Goal: Task Accomplishment & Management: Complete application form

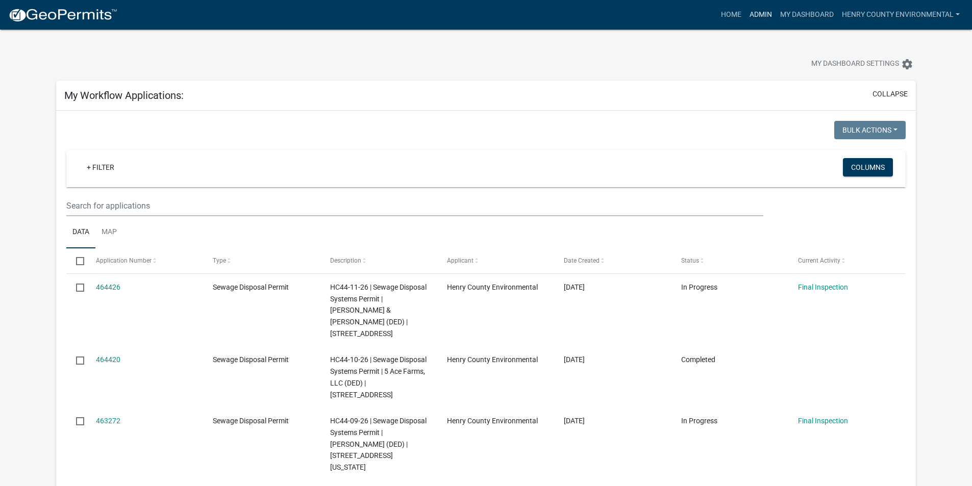
click at [760, 11] on link "Admin" at bounding box center [760, 14] width 31 height 19
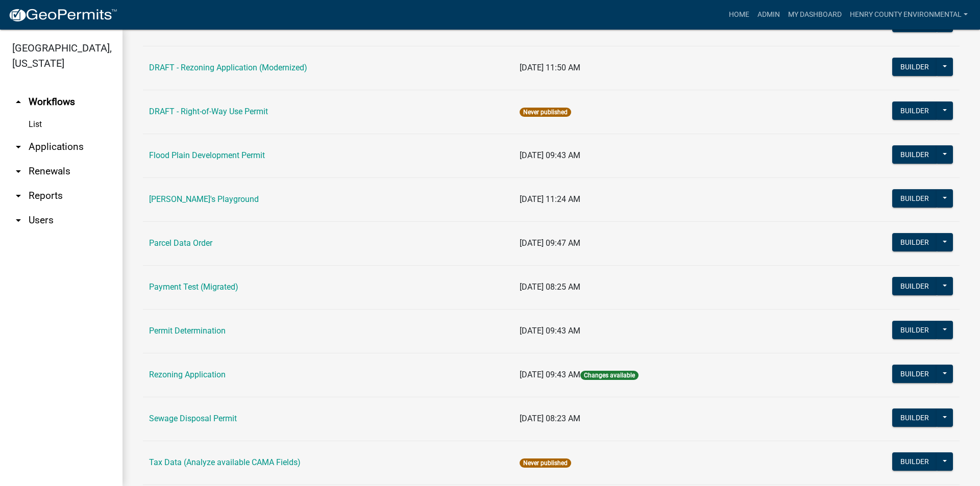
scroll to position [465, 0]
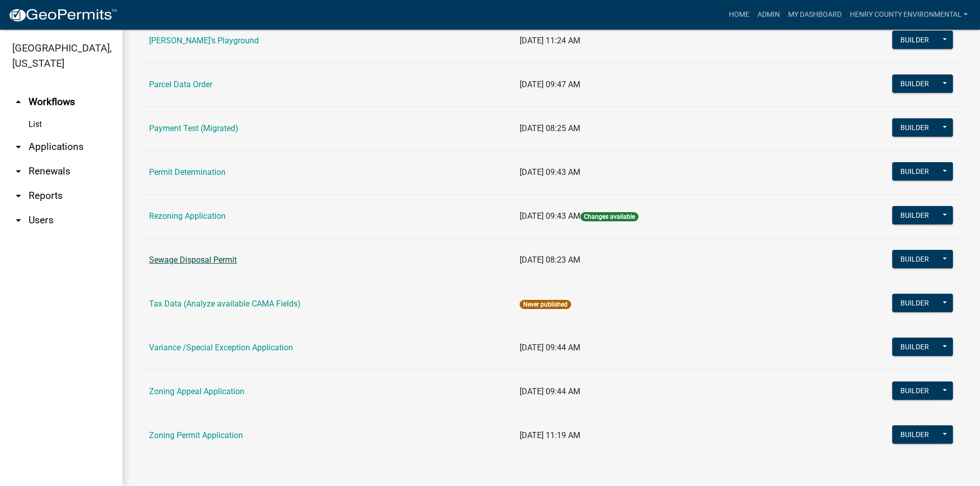
click at [216, 263] on link "Sewage Disposal Permit" at bounding box center [193, 260] width 88 height 10
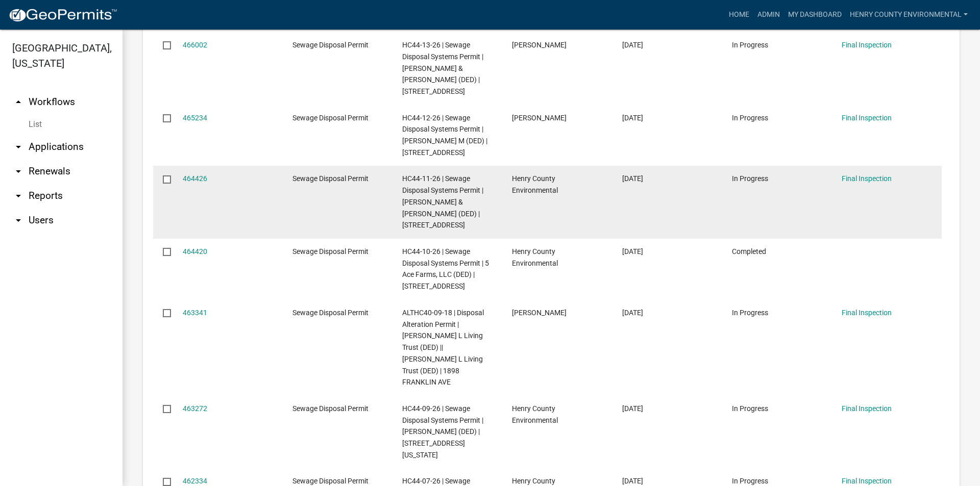
scroll to position [834, 0]
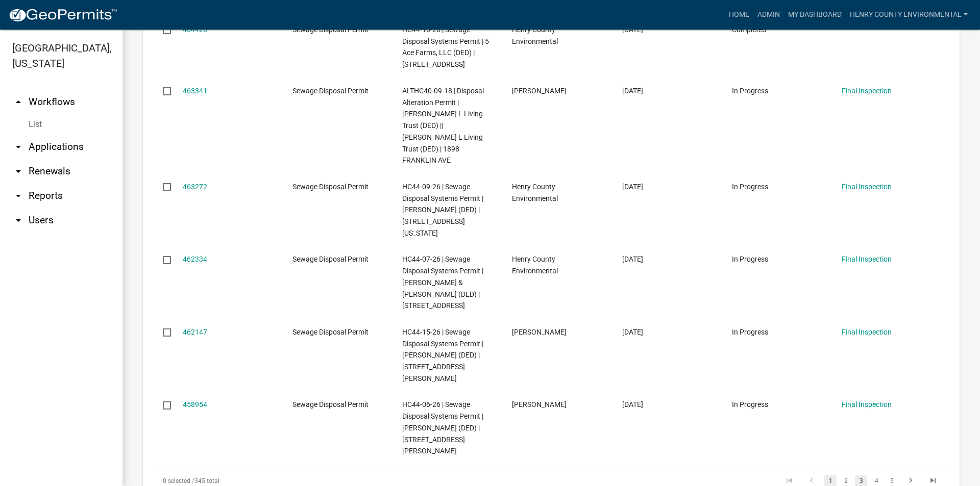
click at [855, 475] on link "3" at bounding box center [861, 480] width 12 height 11
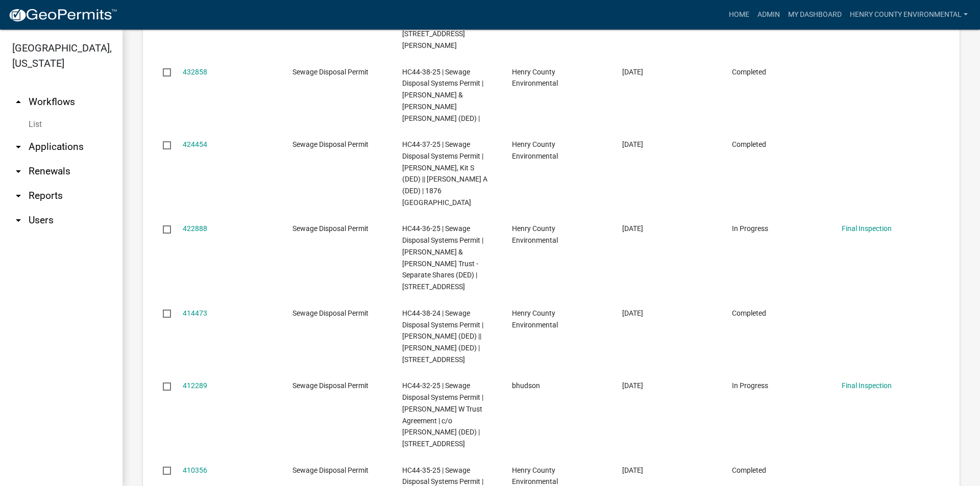
scroll to position [915, 0]
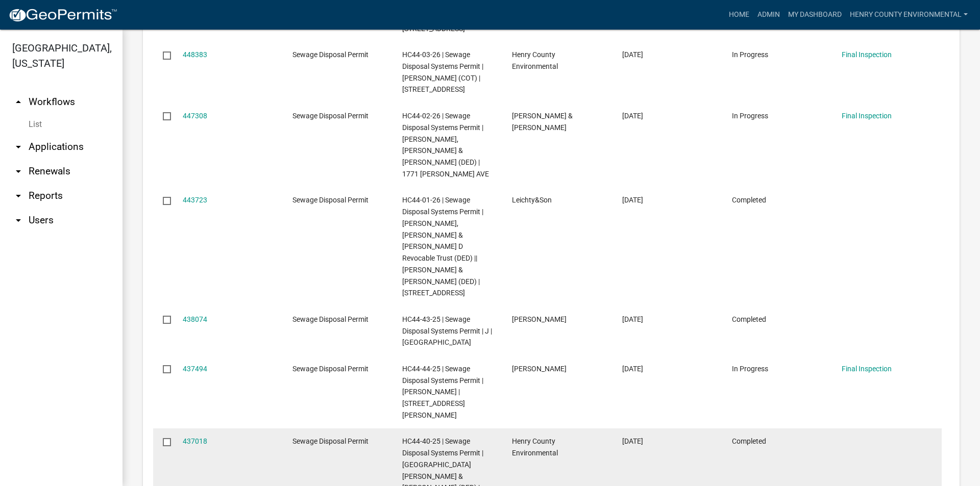
scroll to position [846, 0]
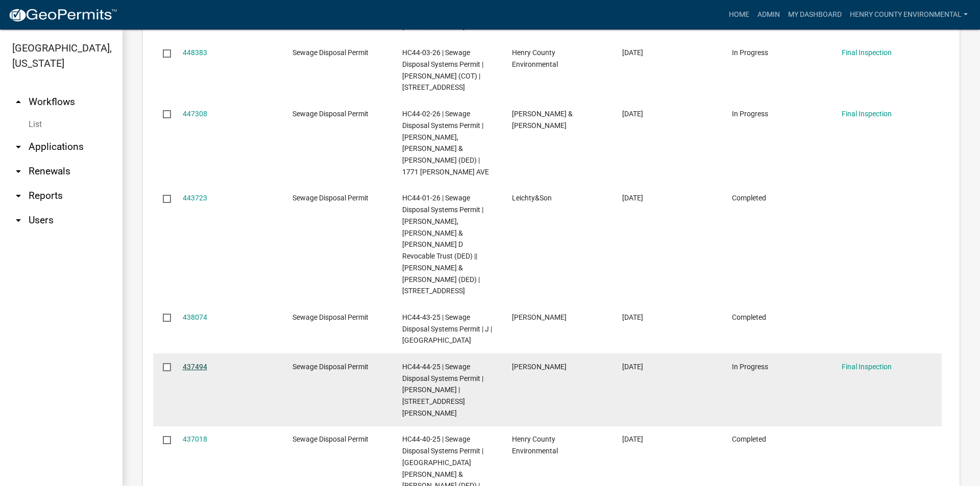
click at [200, 363] on link "437494" at bounding box center [195, 367] width 24 height 8
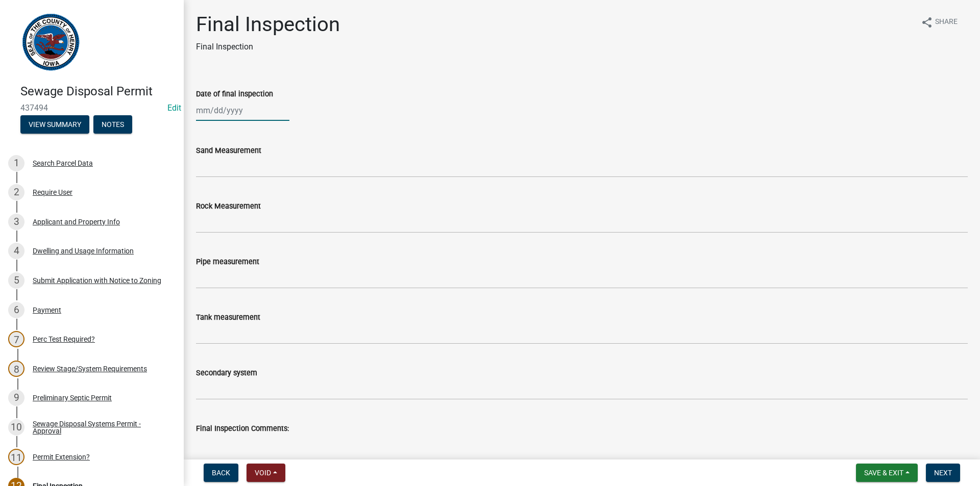
click at [267, 112] on div at bounding box center [242, 110] width 93 height 21
select select "9"
select select "2025"
click at [208, 133] on span "Previous month" at bounding box center [207, 132] width 8 height 8
select select "8"
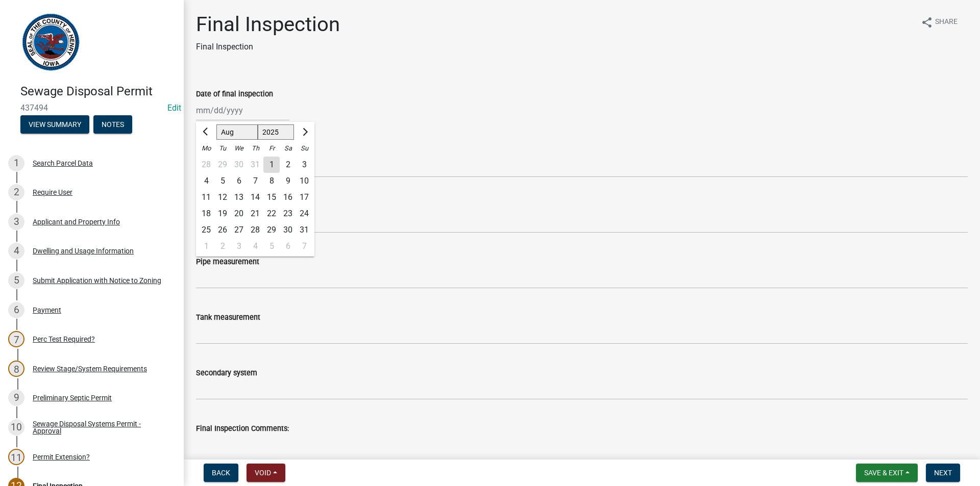
click at [258, 193] on div "14" at bounding box center [255, 197] width 16 height 16
type input "[DATE]"
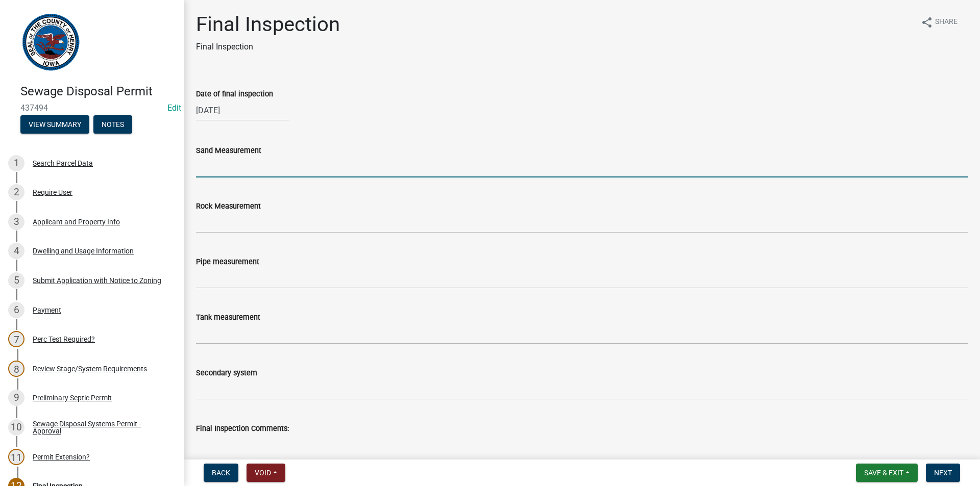
click at [249, 168] on input "Sand Measurement" at bounding box center [581, 167] width 771 height 21
type input "34""
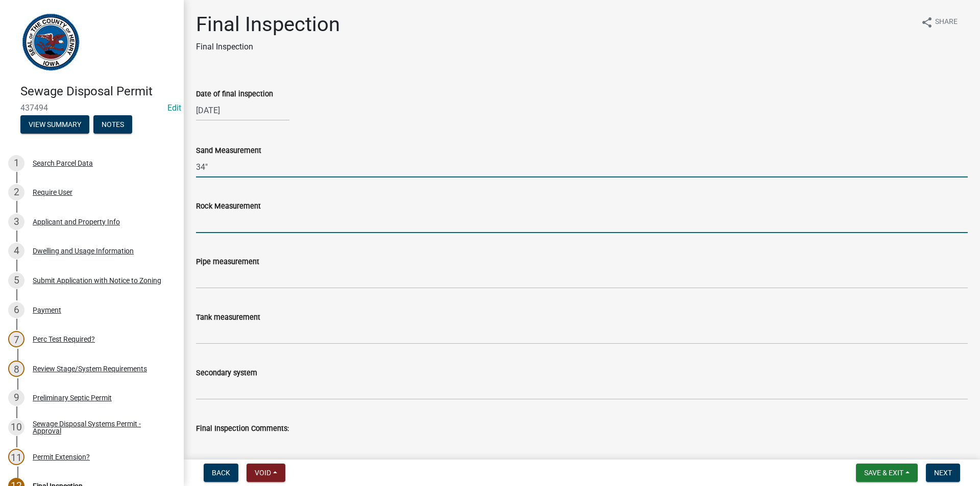
click at [236, 228] on input "Rock Measurement" at bounding box center [581, 222] width 771 height 21
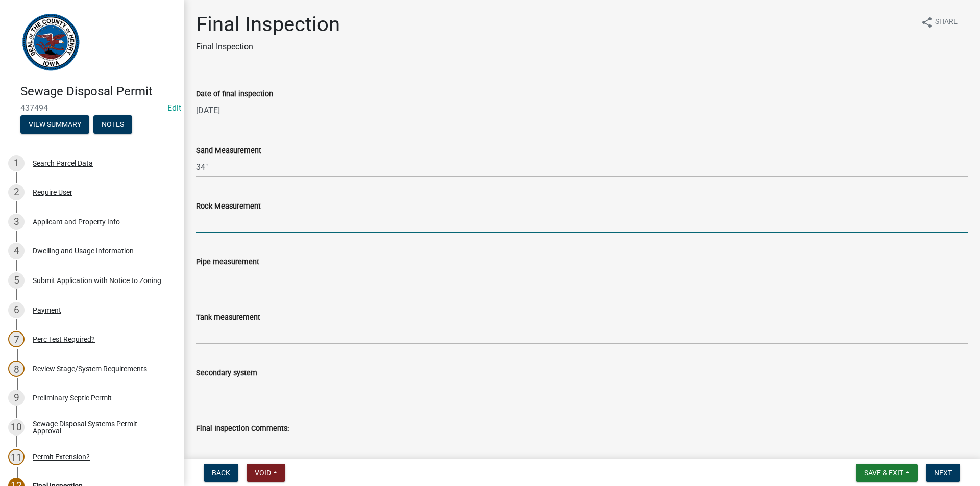
type input "Three 10" Sock tile Collection lines"
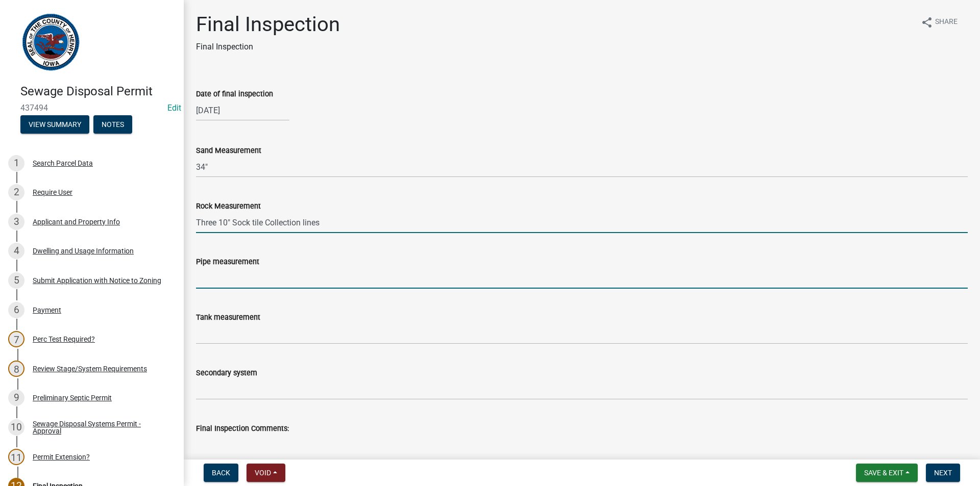
click at [229, 278] on input "Pipe measurement" at bounding box center [581, 278] width 771 height 21
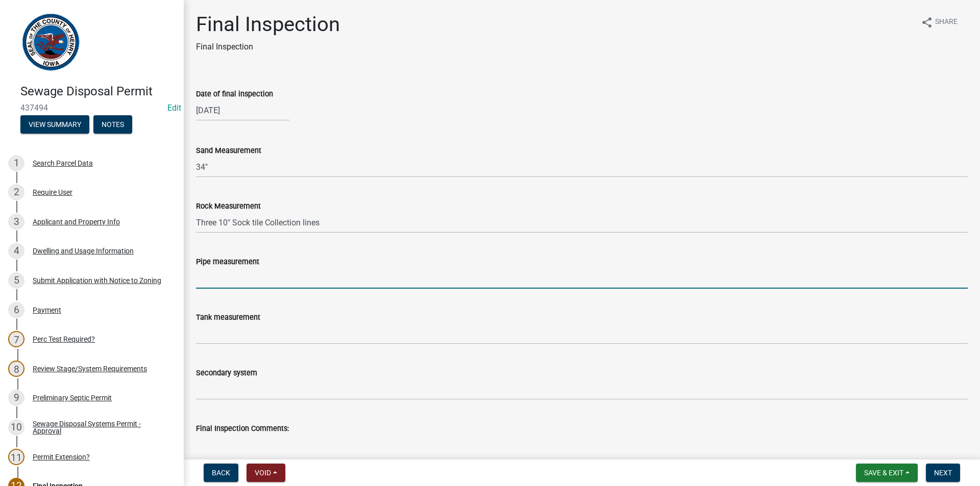
type input "N/A"
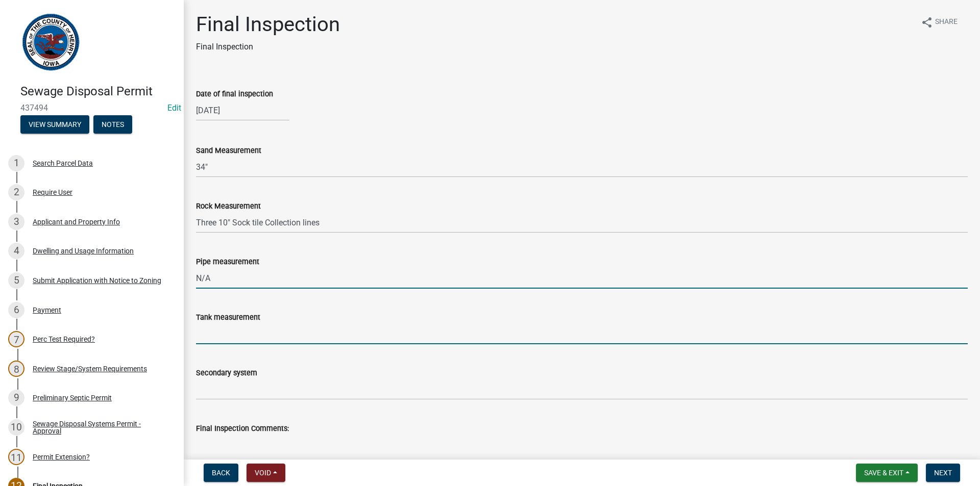
click at [241, 334] on input "Tank measurement" at bounding box center [581, 333] width 771 height 21
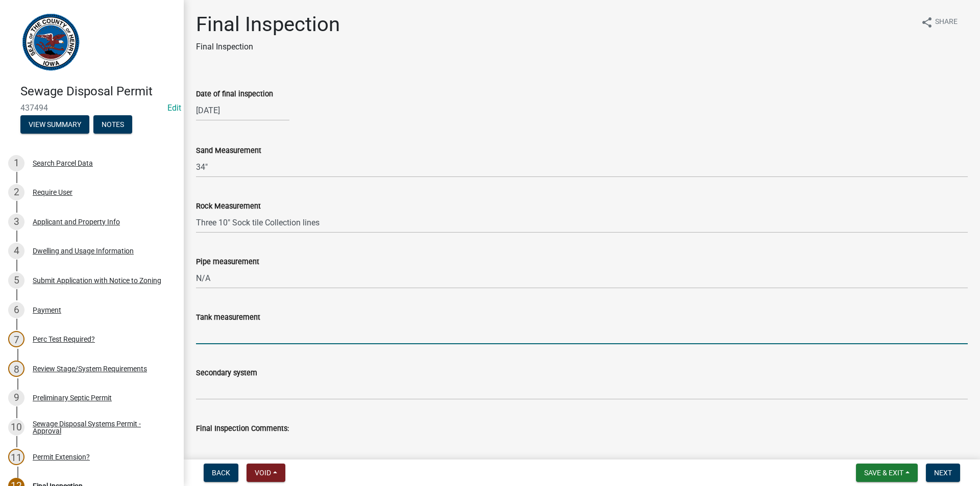
type input "1500gal siphon dose"
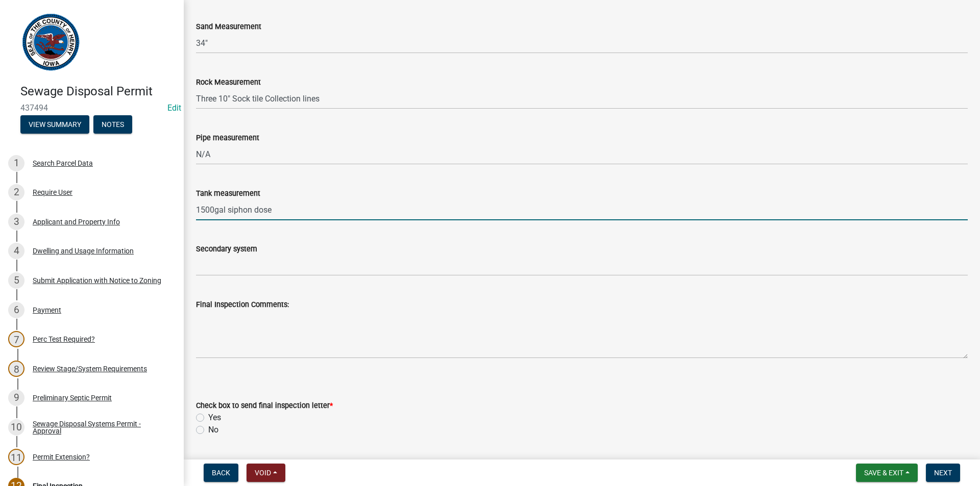
scroll to position [153, 0]
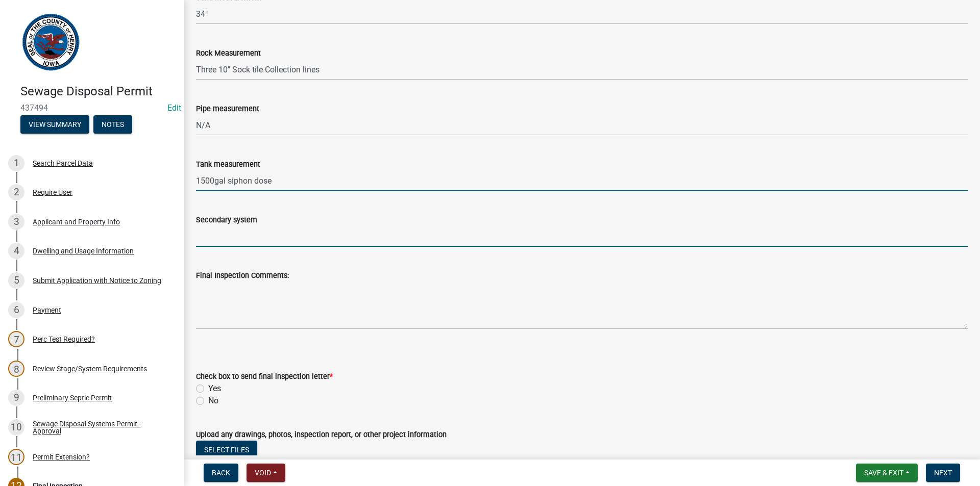
click at [232, 234] on input "Secondary system" at bounding box center [581, 236] width 771 height 21
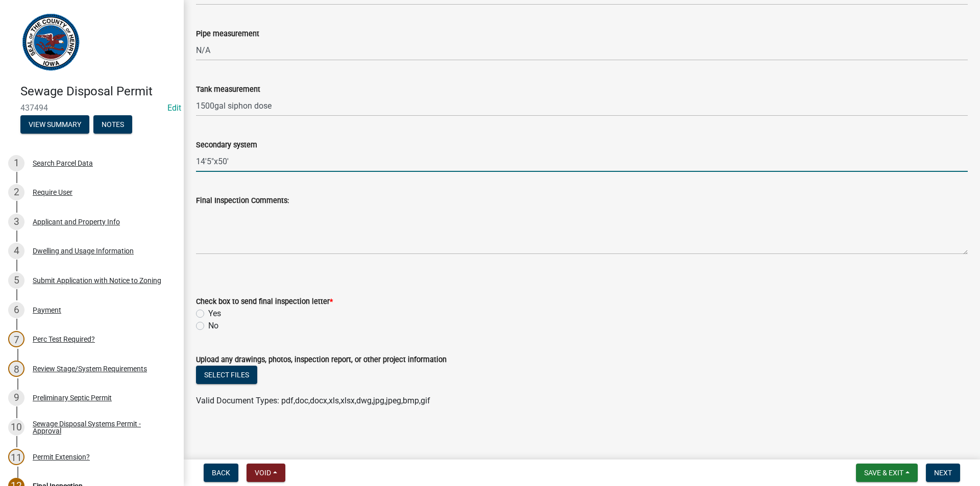
scroll to position [229, 0]
type input "14'5"x50'"
click at [208, 323] on label "No" at bounding box center [213, 325] width 10 height 12
click at [208, 323] on input "No" at bounding box center [211, 322] width 7 height 7
radio input "true"
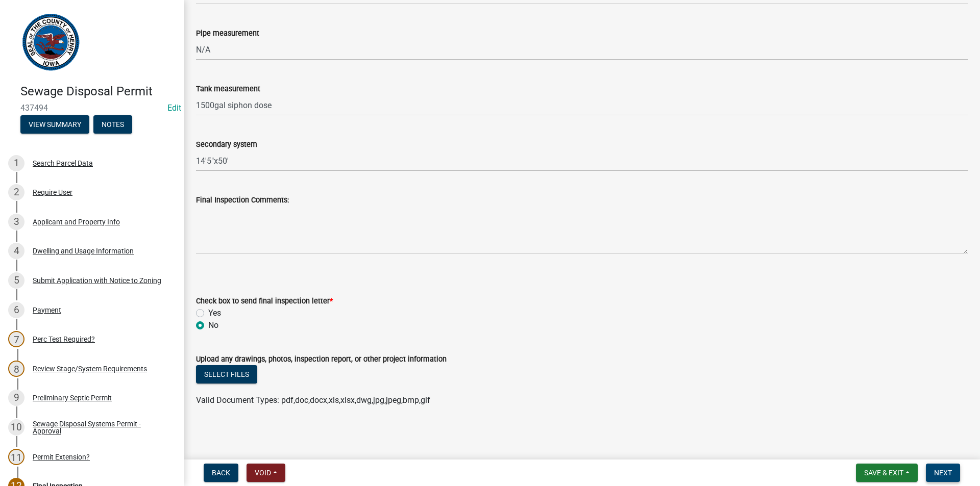
click at [938, 469] on span "Next" at bounding box center [943, 473] width 18 height 8
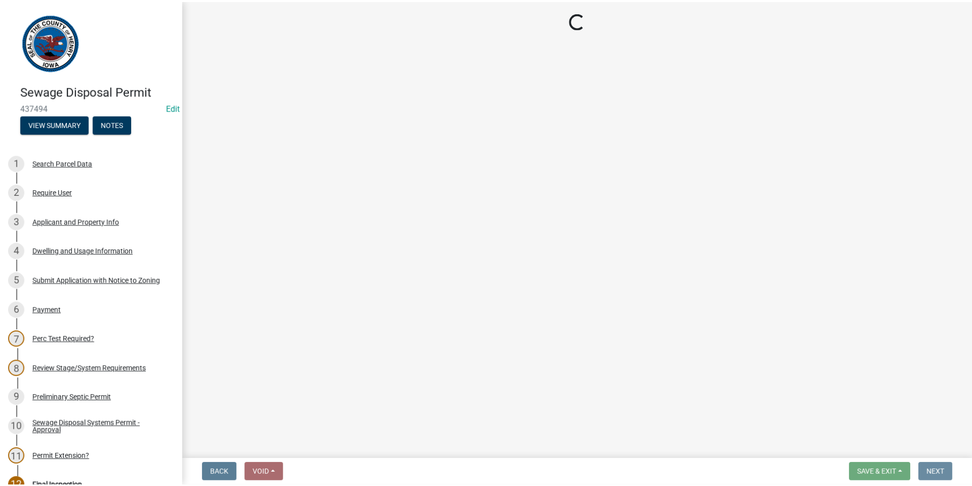
scroll to position [0, 0]
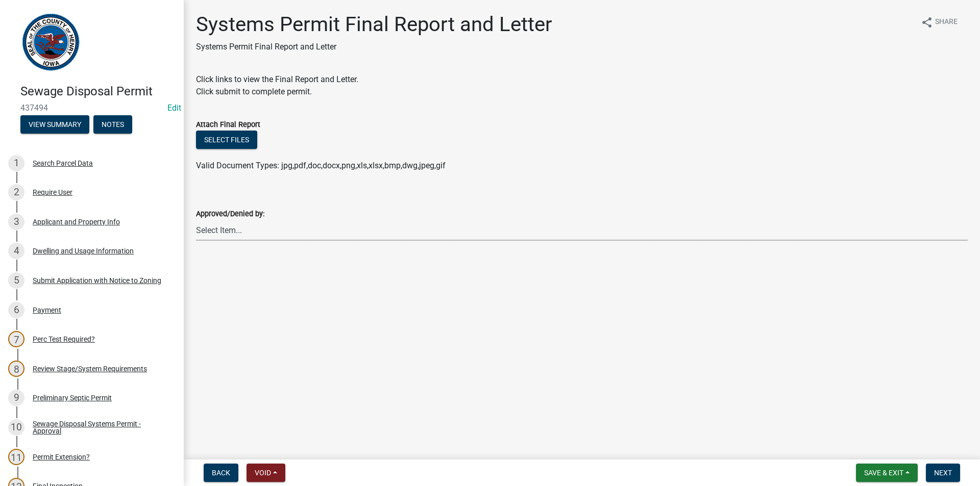
click at [243, 224] on select "Select Item... [PERSON_NAME] [PERSON_NAME]" at bounding box center [581, 230] width 771 height 21
click at [196, 220] on select "Select Item... [PERSON_NAME] [PERSON_NAME]" at bounding box center [581, 230] width 771 height 21
select select "5c99670e-d68f-4230-9f25-35431631f8c6"
click at [950, 470] on span "Next" at bounding box center [943, 473] width 18 height 8
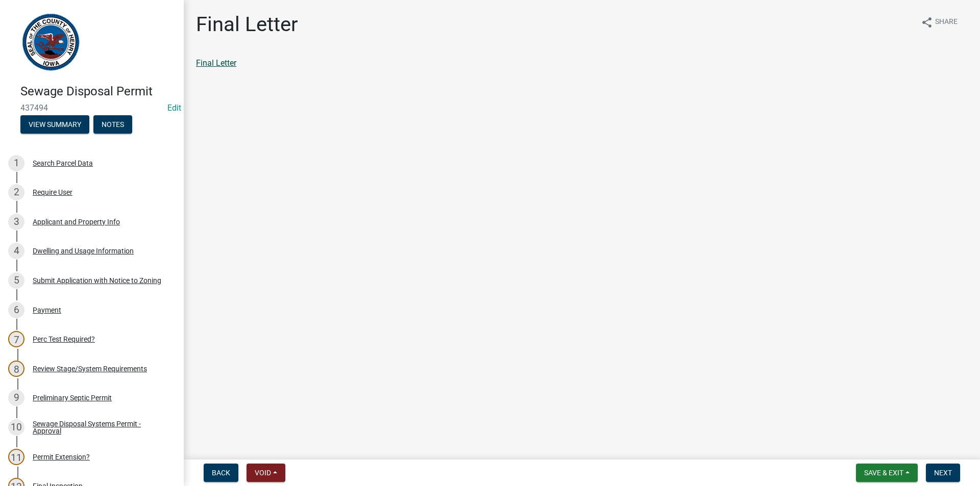
click at [215, 62] on link "Final Letter" at bounding box center [216, 63] width 40 height 10
click at [936, 468] on button "Next" at bounding box center [942, 473] width 34 height 18
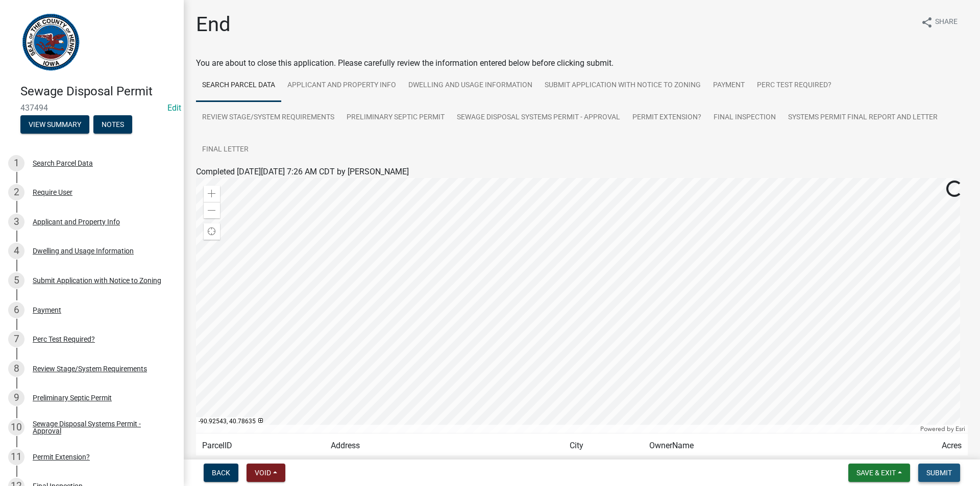
click at [946, 470] on span "Submit" at bounding box center [939, 473] width 26 height 8
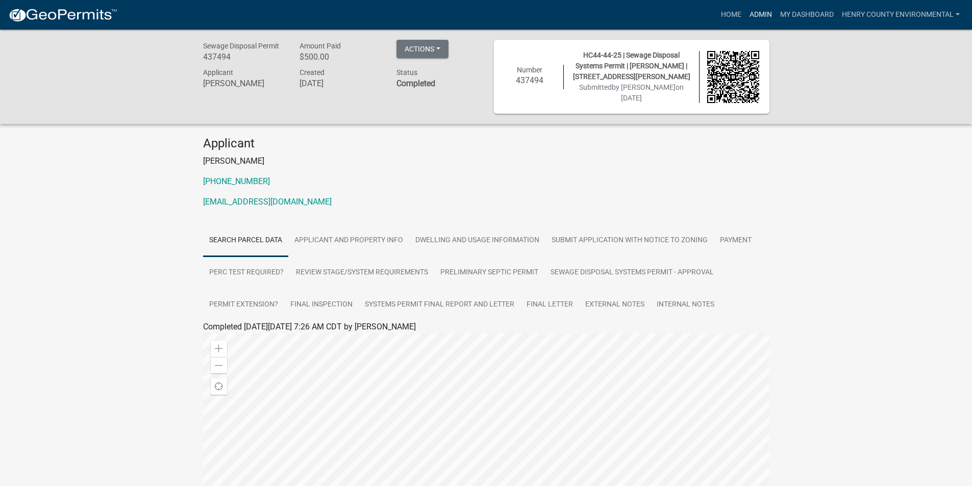
click at [757, 18] on link "Admin" at bounding box center [760, 14] width 31 height 19
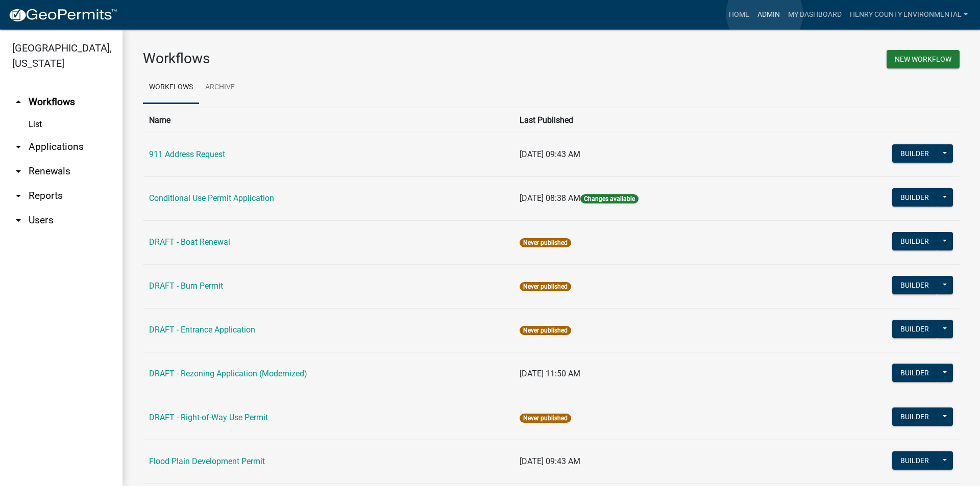
click at [764, 14] on link "Admin" at bounding box center [768, 14] width 31 height 19
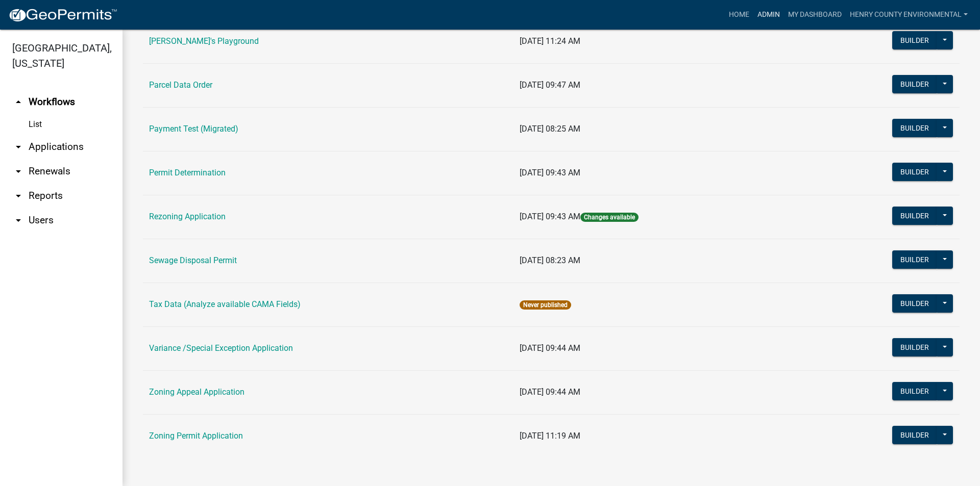
scroll to position [465, 0]
click at [219, 262] on link "Sewage Disposal Permit" at bounding box center [193, 260] width 88 height 10
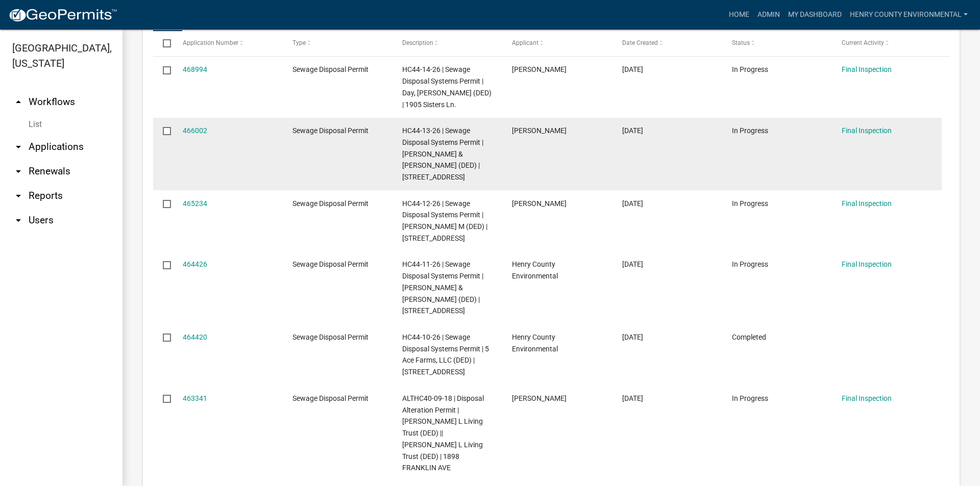
scroll to position [561, 0]
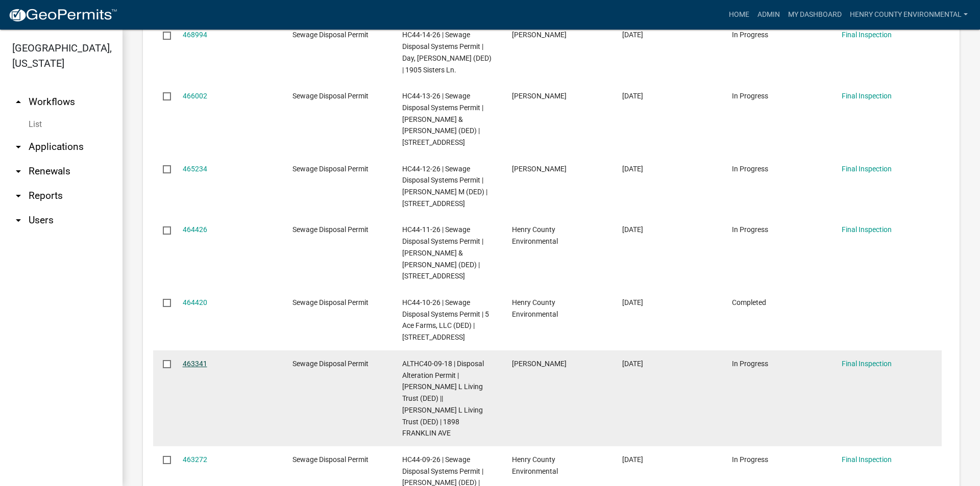
click at [194, 360] on link "463341" at bounding box center [195, 364] width 24 height 8
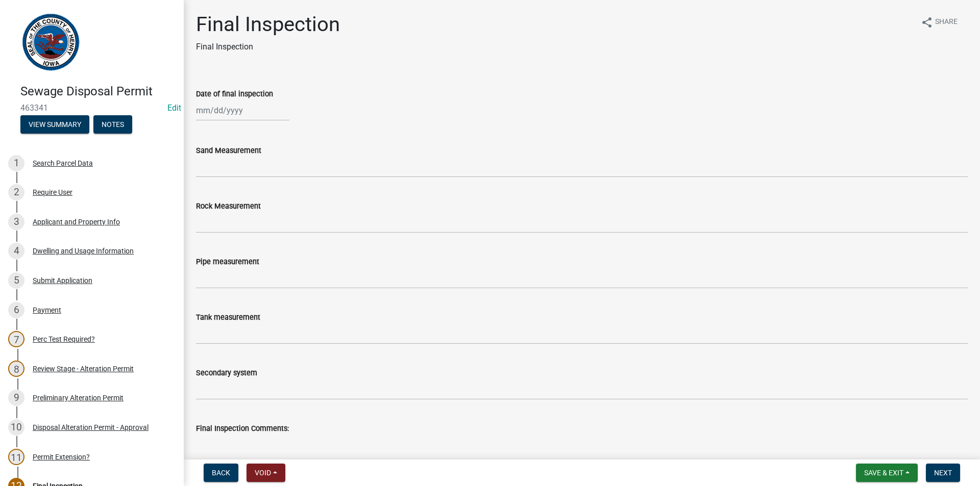
click at [247, 110] on div at bounding box center [242, 110] width 93 height 21
select select "9"
select select "2025"
click at [201, 132] on button "Previous month" at bounding box center [206, 132] width 12 height 16
select select "8"
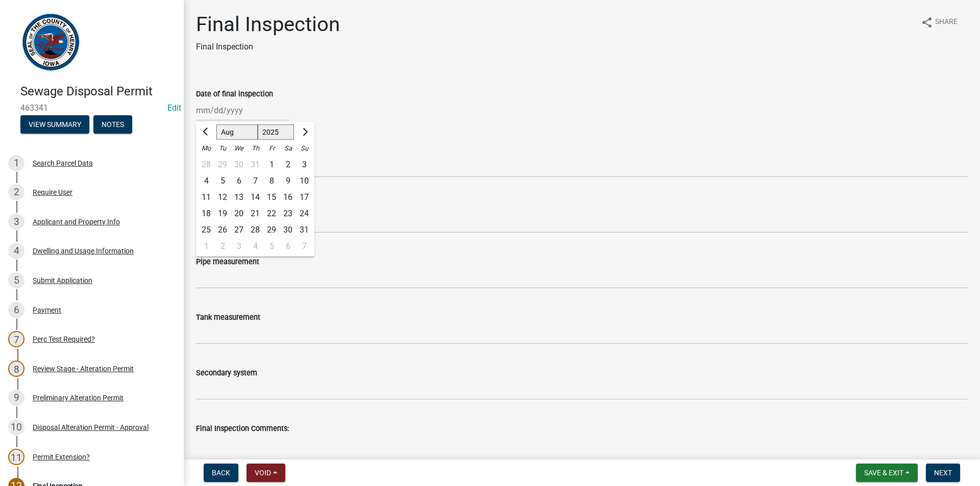
click at [253, 217] on div "21" at bounding box center [255, 214] width 16 height 16
type input "[DATE]"
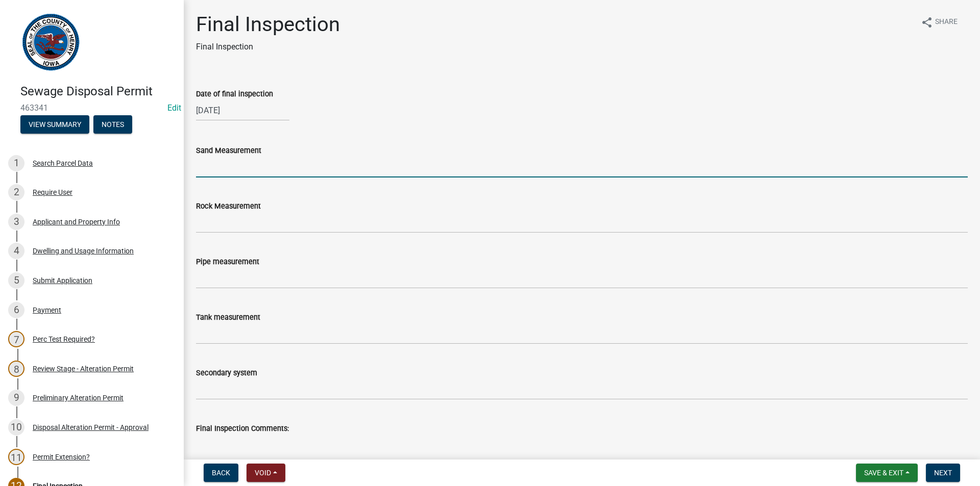
click at [246, 174] on input "Sand Measurement" at bounding box center [581, 167] width 771 height 21
type input "N/A"
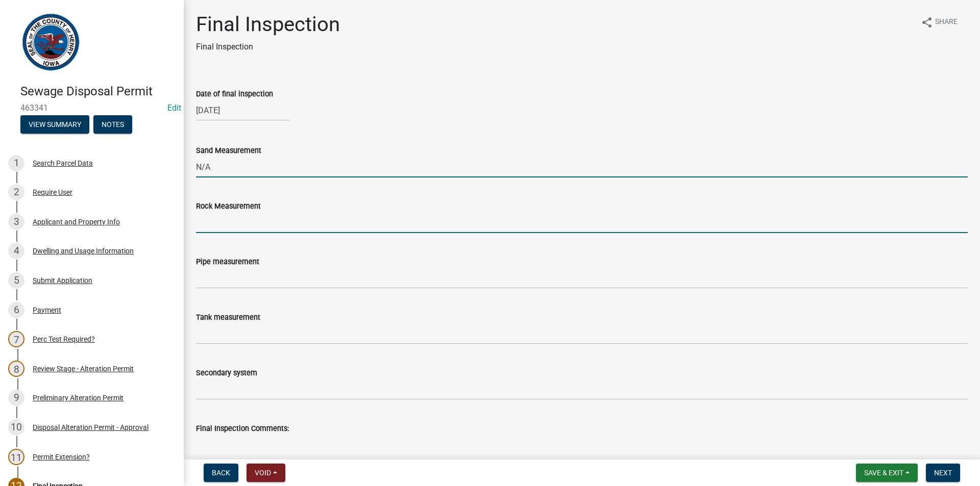
click at [232, 223] on input "Rock Measurement" at bounding box center [581, 222] width 771 height 21
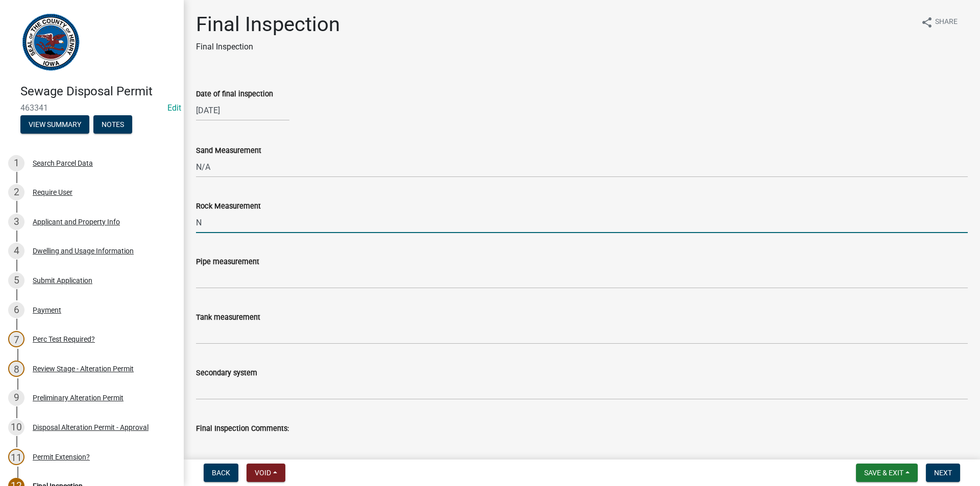
type input "N/A"
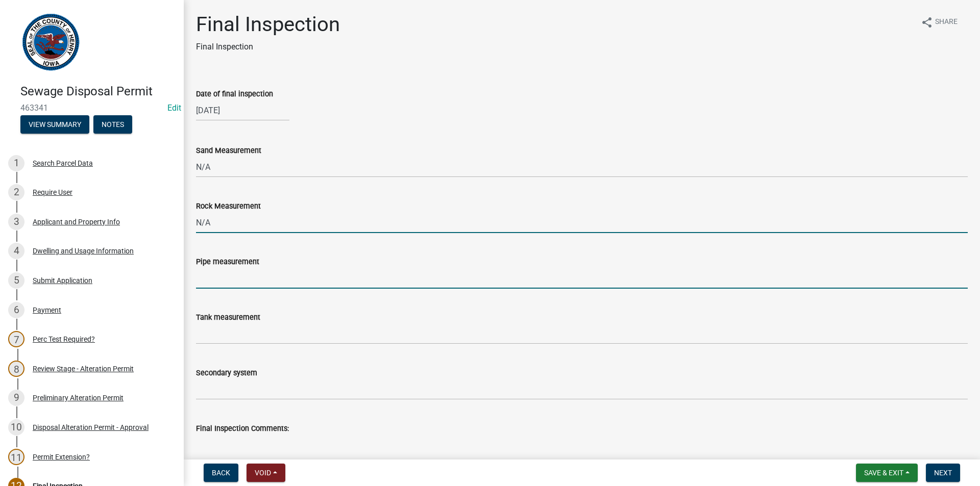
click at [220, 285] on input "Pipe measurement" at bounding box center [581, 278] width 771 height 21
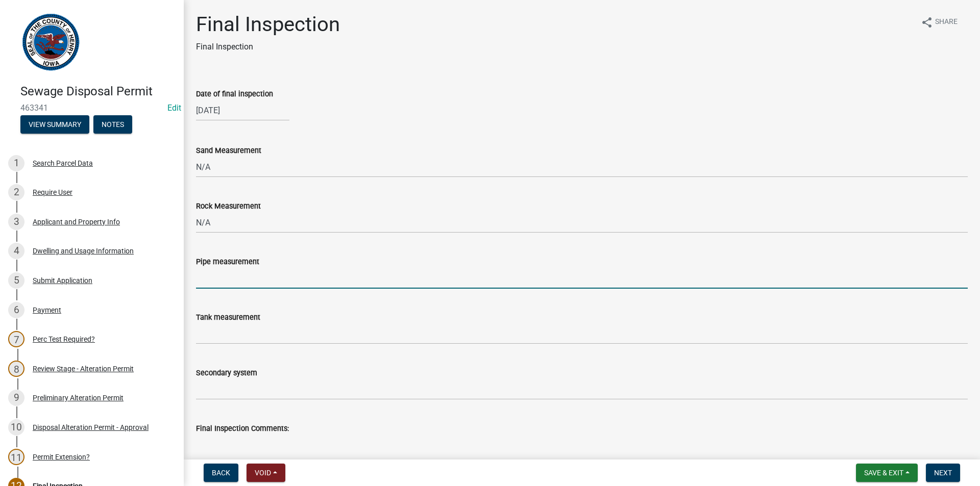
type input "N/A"
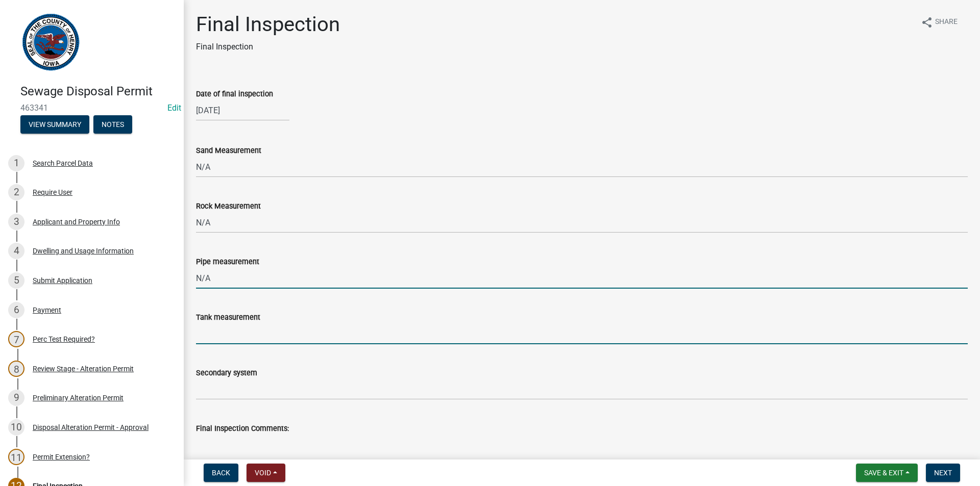
click at [221, 333] on input "Tank measurement" at bounding box center [581, 333] width 771 height 21
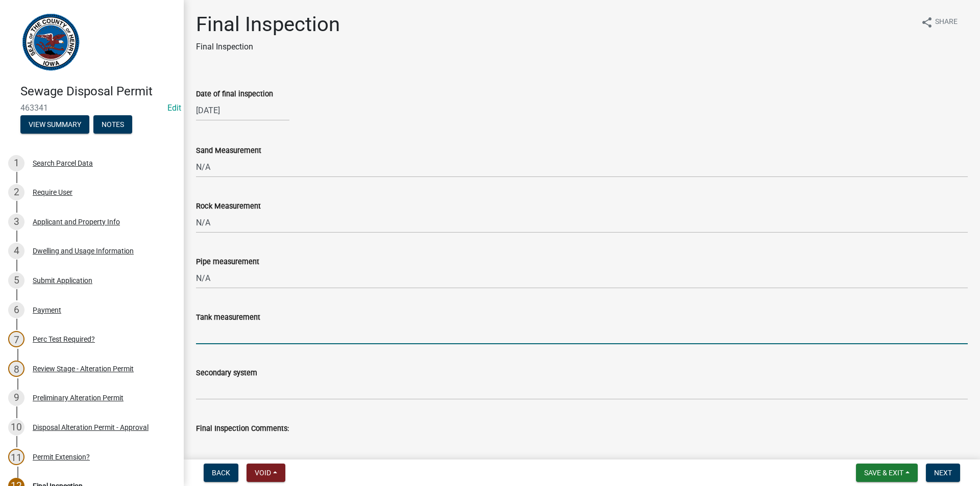
type input "1250 Gravity"
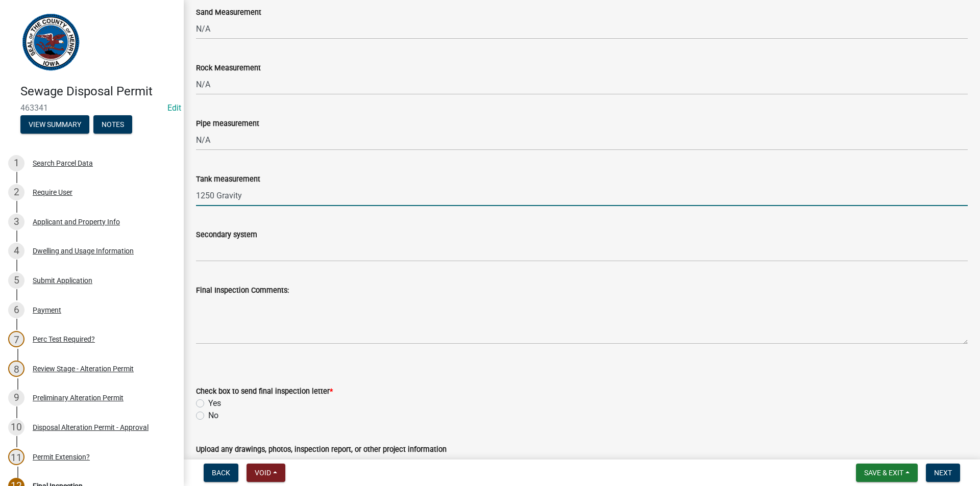
scroll to position [153, 0]
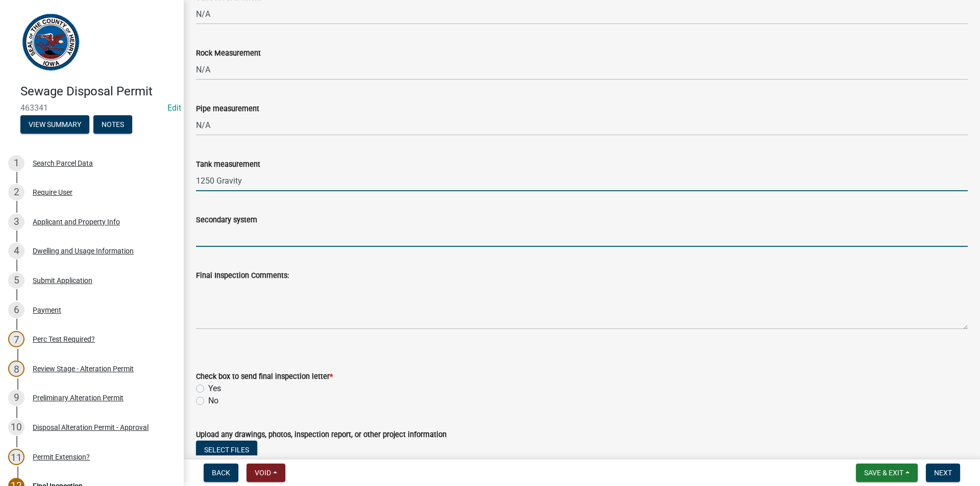
click at [221, 233] on input "Secondary system" at bounding box center [581, 236] width 771 height 21
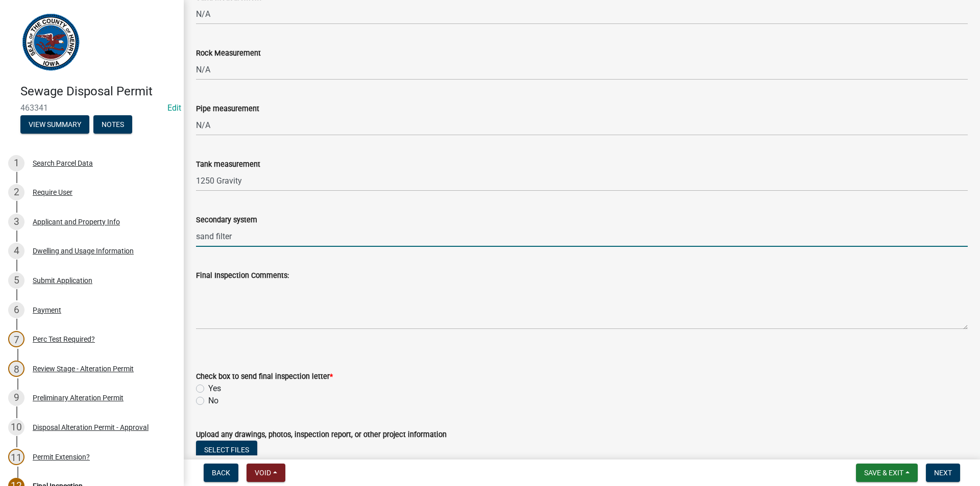
type input "sand filter"
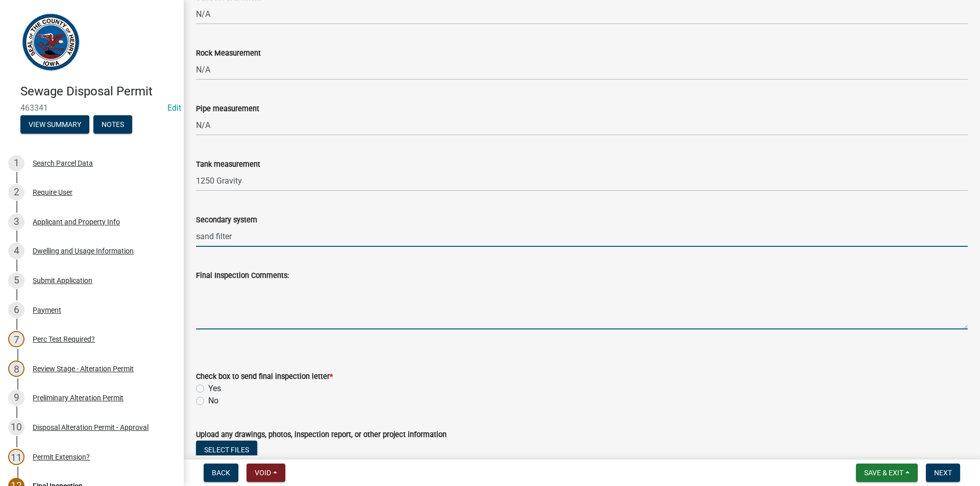
click at [224, 306] on textarea "Final Inspection Comments:" at bounding box center [581, 306] width 771 height 48
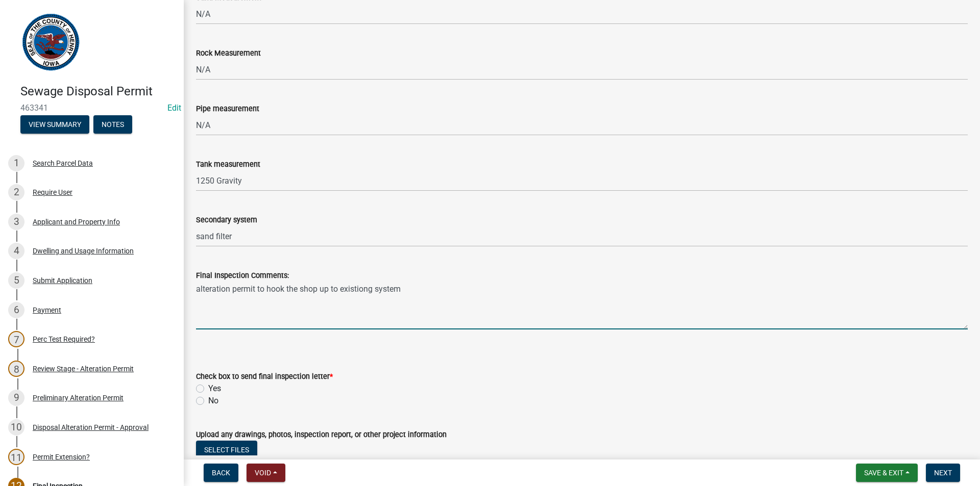
click at [356, 289] on textarea "alteration permit to hook the shop up to existiong system" at bounding box center [581, 306] width 771 height 48
click at [364, 291] on textarea "alteration permit to hook the shop up to existiong system" at bounding box center [581, 306] width 771 height 48
drag, startPoint x: 379, startPoint y: 294, endPoint x: 377, endPoint y: 313, distance: 19.0
click at [379, 294] on textarea "alteration permit to hook the shop up to existing system" at bounding box center [581, 306] width 771 height 48
type textarea "alteration permit to hook the shop up to existing system"
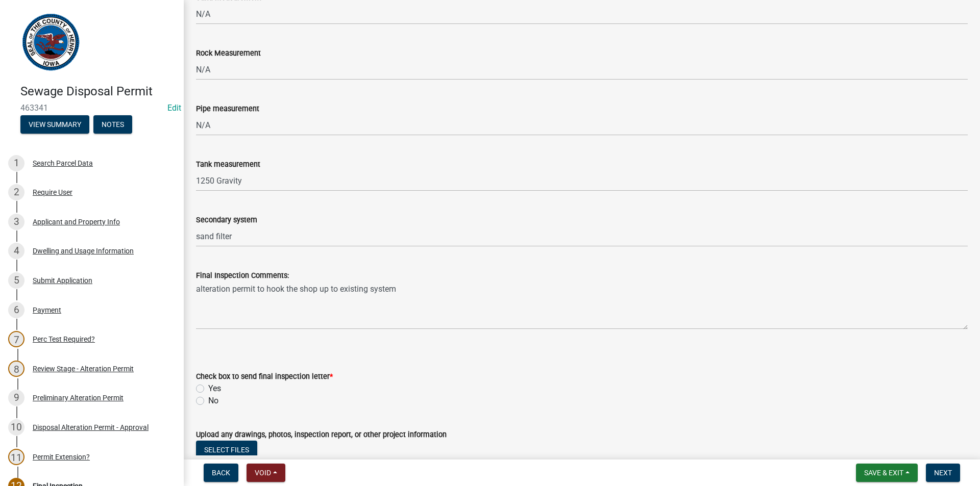
click at [208, 399] on label "No" at bounding box center [213, 401] width 10 height 12
click at [208, 399] on input "No" at bounding box center [211, 398] width 7 height 7
radio input "true"
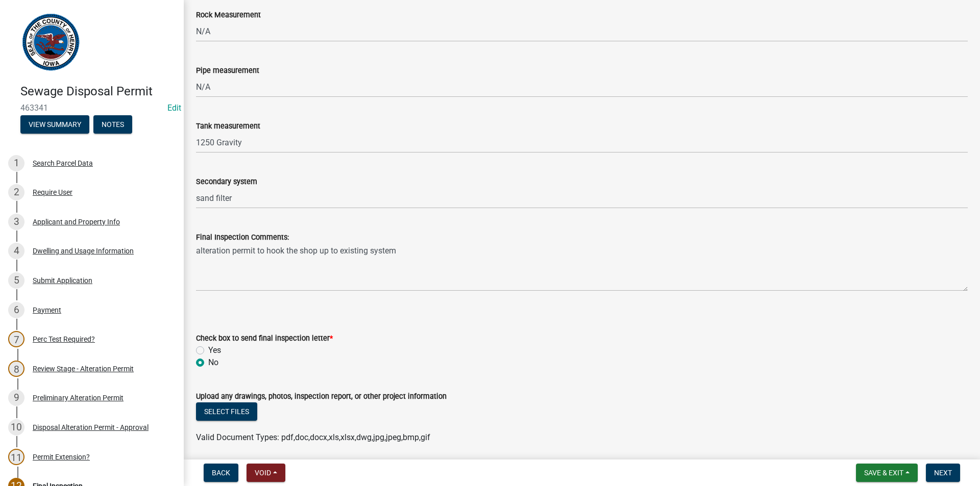
scroll to position [229, 0]
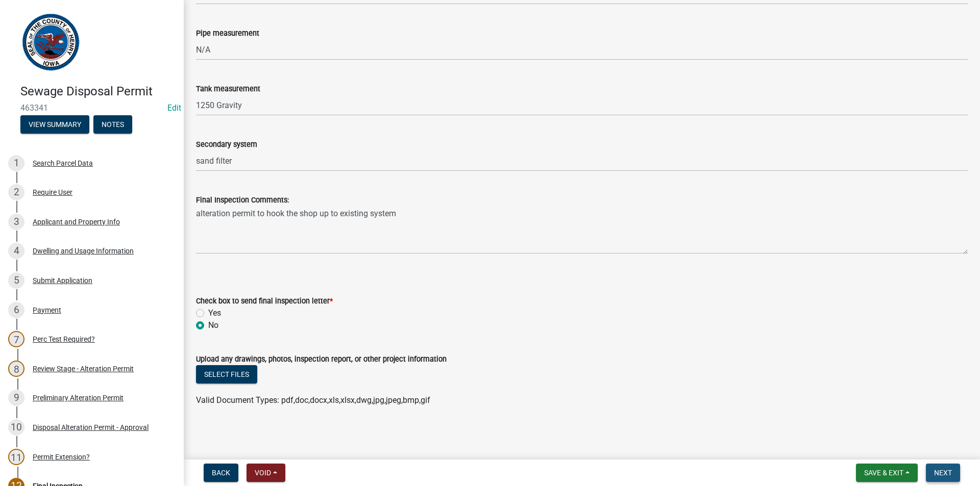
click at [936, 473] on span "Next" at bounding box center [943, 473] width 18 height 8
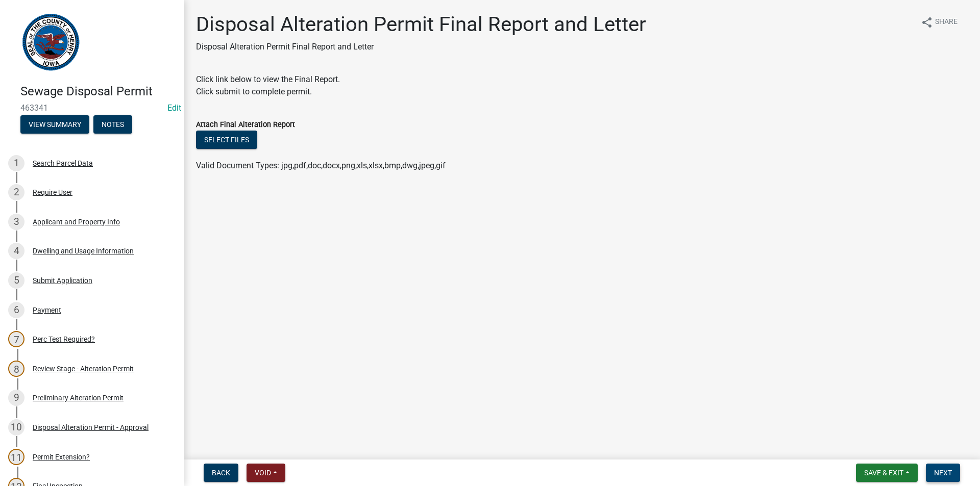
click at [940, 472] on span "Next" at bounding box center [943, 473] width 18 height 8
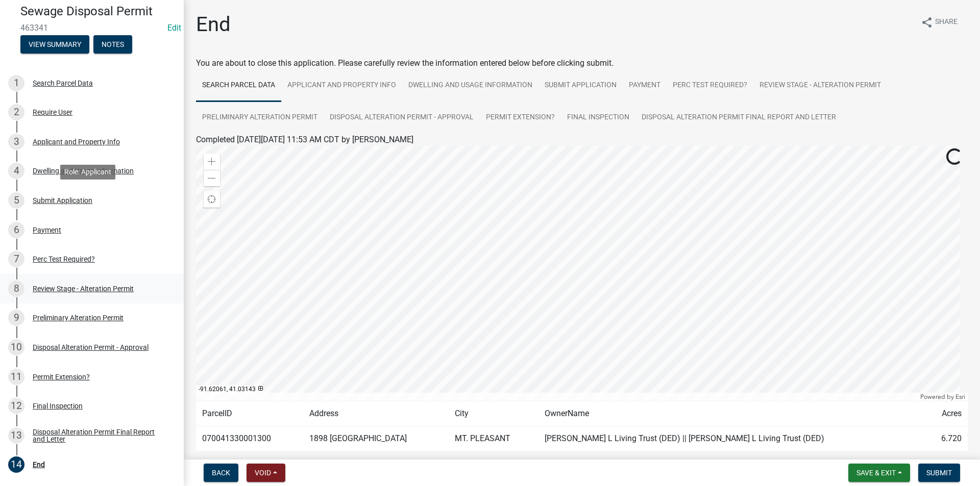
scroll to position [168, 0]
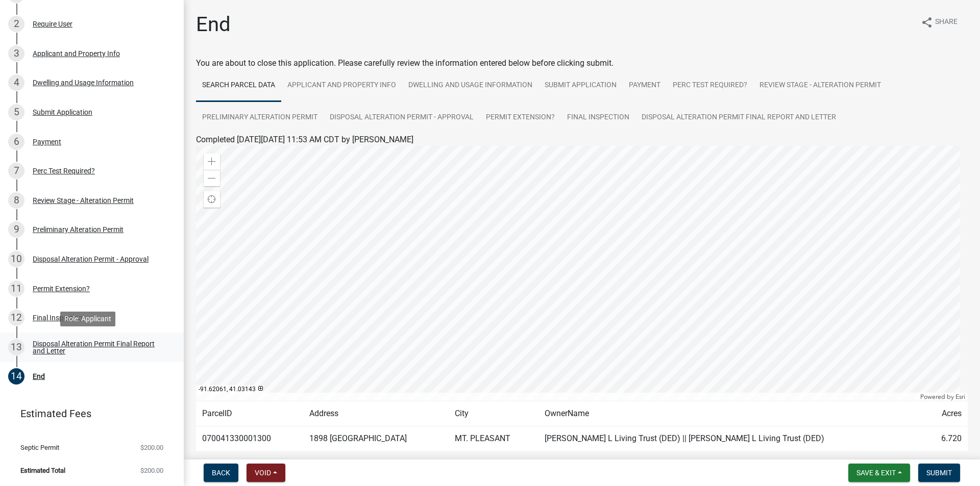
click at [60, 350] on div "Disposal Alteration Permit Final Report and Letter" at bounding box center [100, 347] width 135 height 14
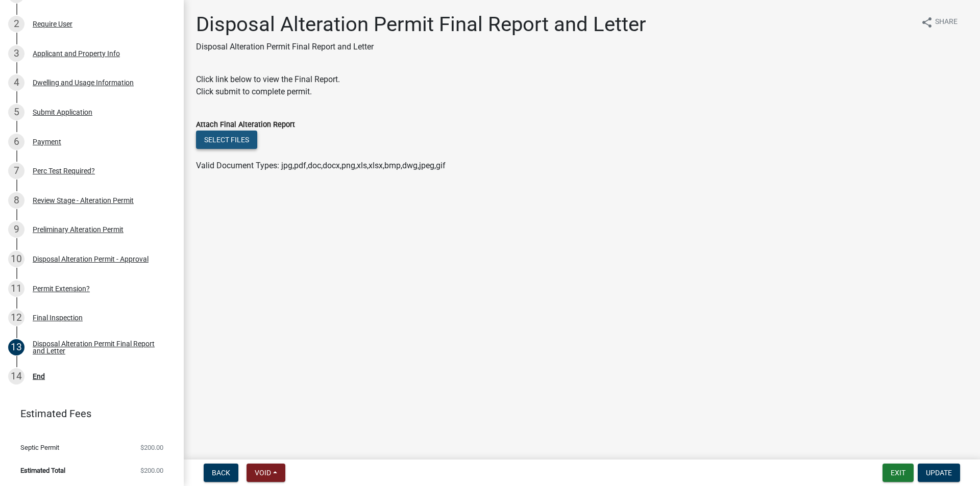
click at [228, 140] on button "Select files" at bounding box center [226, 140] width 61 height 18
click at [76, 377] on div "14 End" at bounding box center [87, 376] width 159 height 16
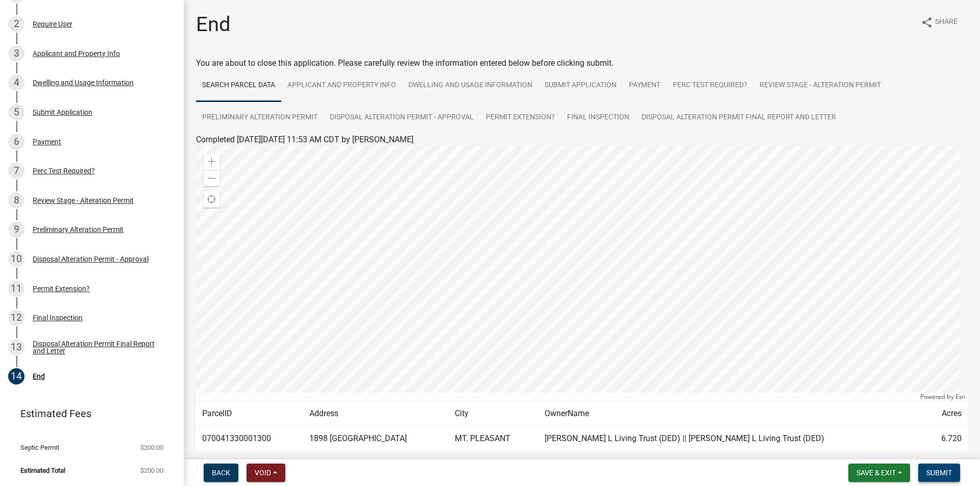
click at [939, 470] on span "Submit" at bounding box center [939, 473] width 26 height 8
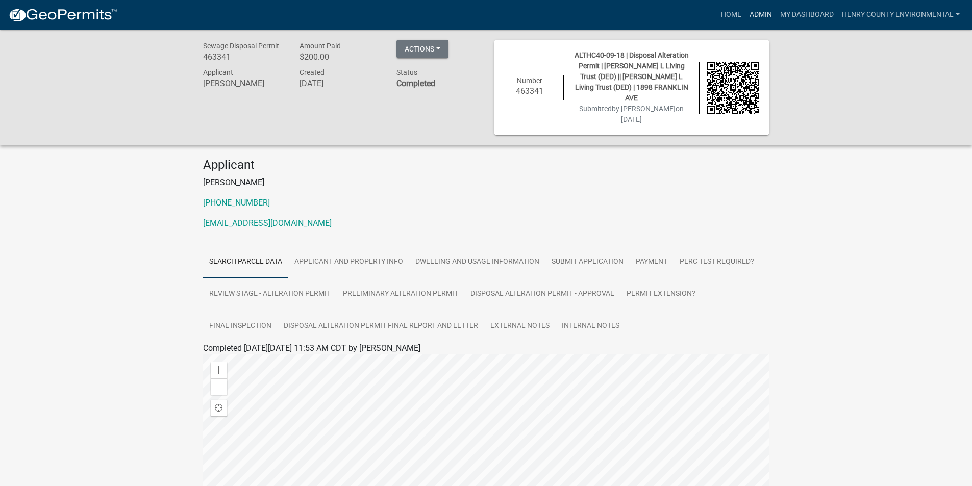
click at [751, 14] on link "Admin" at bounding box center [760, 14] width 31 height 19
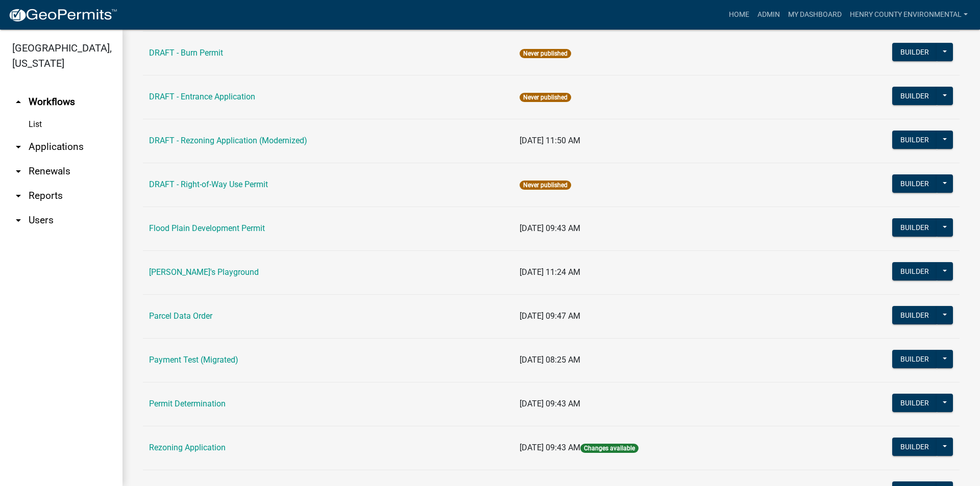
scroll to position [306, 0]
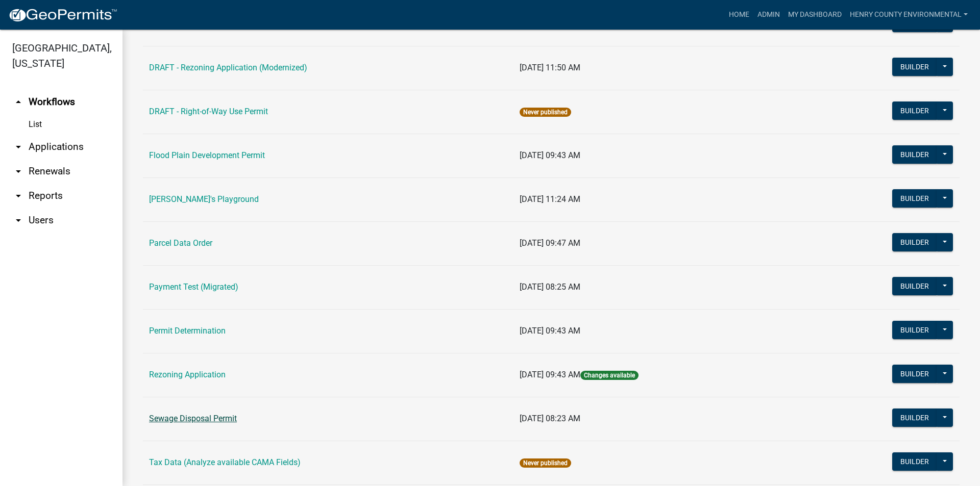
click at [189, 421] on link "Sewage Disposal Permit" at bounding box center [193, 419] width 88 height 10
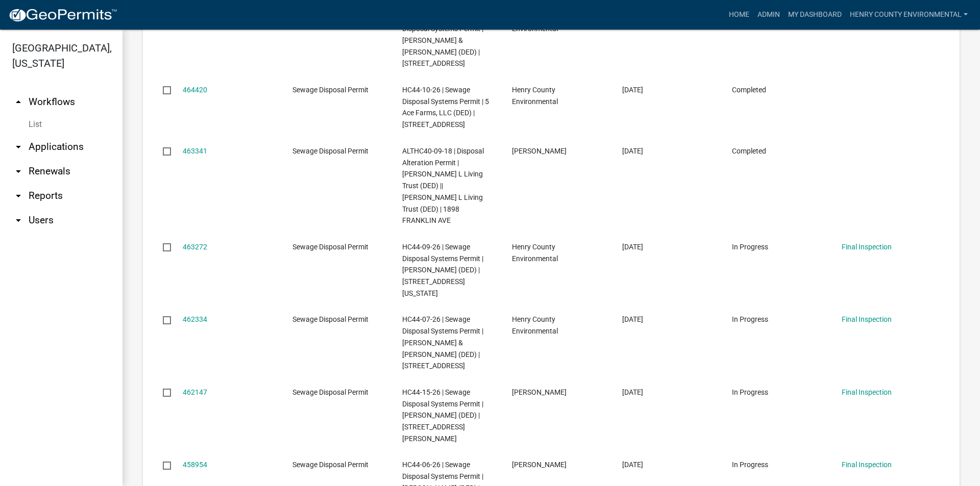
scroll to position [834, 0]
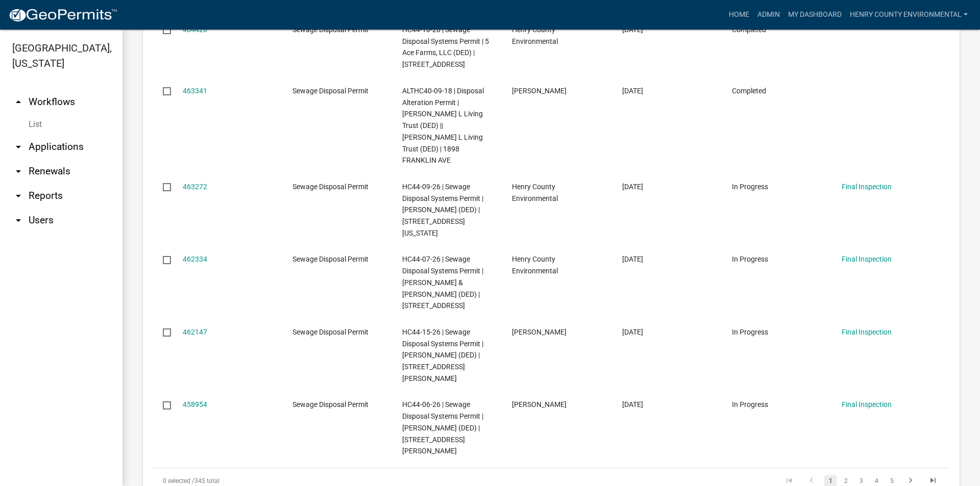
click at [839, 475] on link "2" at bounding box center [845, 480] width 12 height 11
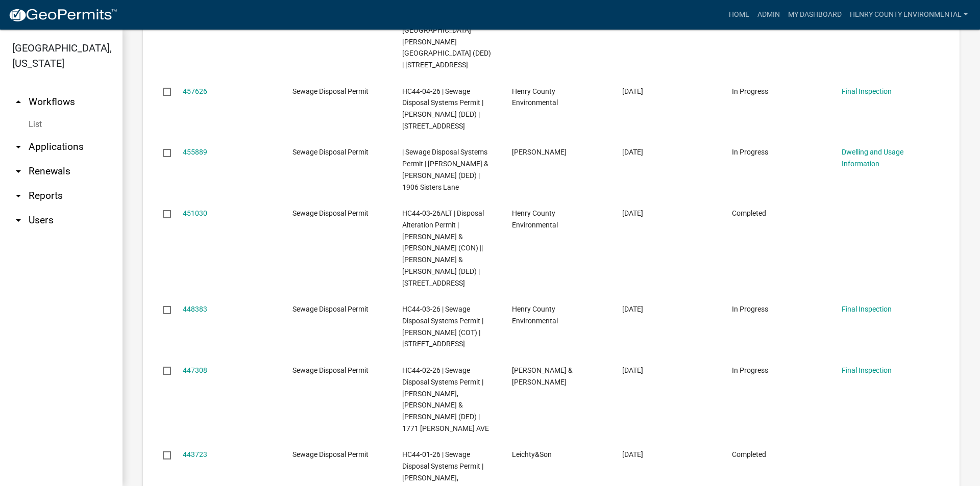
scroll to position [579, 0]
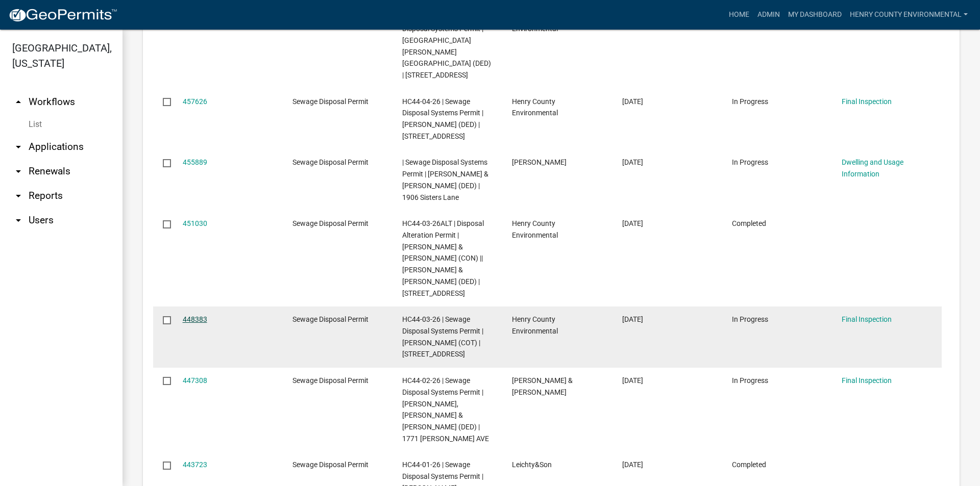
click at [202, 315] on link "448383" at bounding box center [195, 319] width 24 height 8
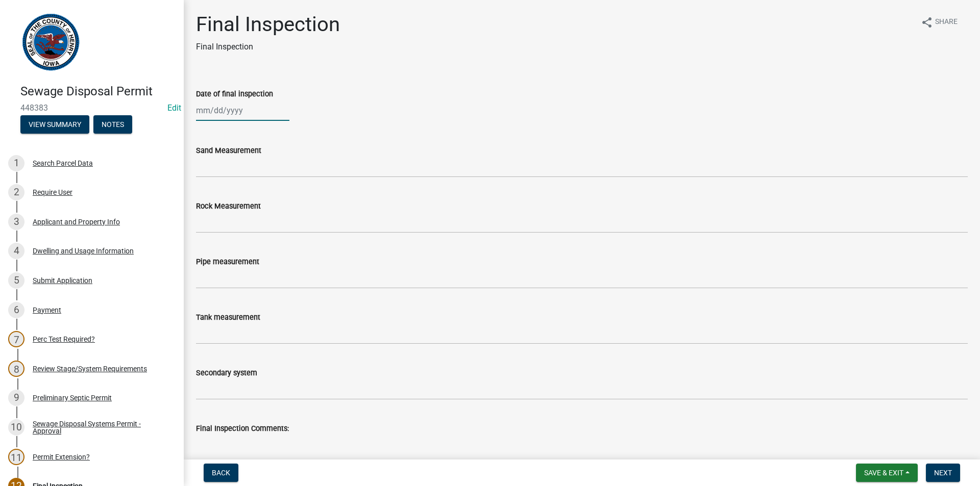
click at [251, 116] on div at bounding box center [242, 110] width 93 height 21
select select "9"
select select "2025"
click at [204, 136] on button "Previous month" at bounding box center [206, 132] width 12 height 16
select select "8"
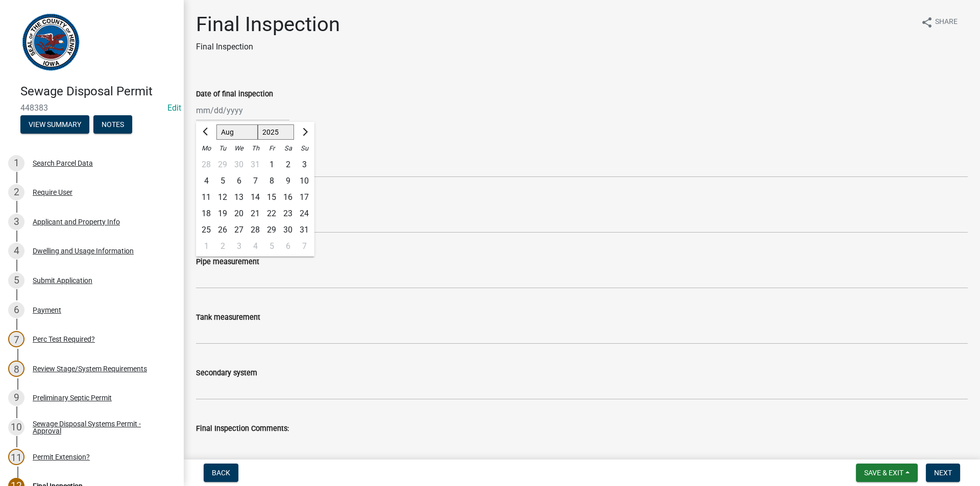
click at [259, 212] on div "21" at bounding box center [255, 214] width 16 height 16
type input "[DATE]"
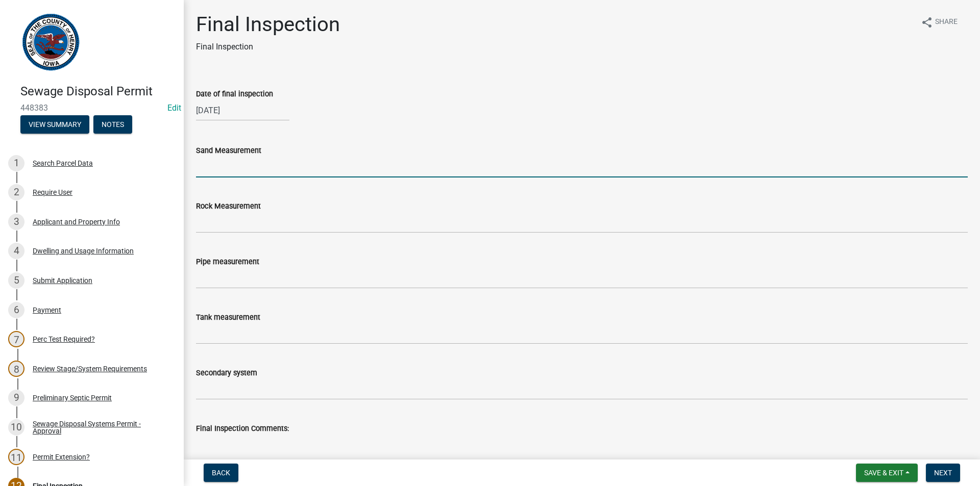
click at [257, 171] on input "Sand Measurement" at bounding box center [581, 167] width 771 height 21
type input "34""
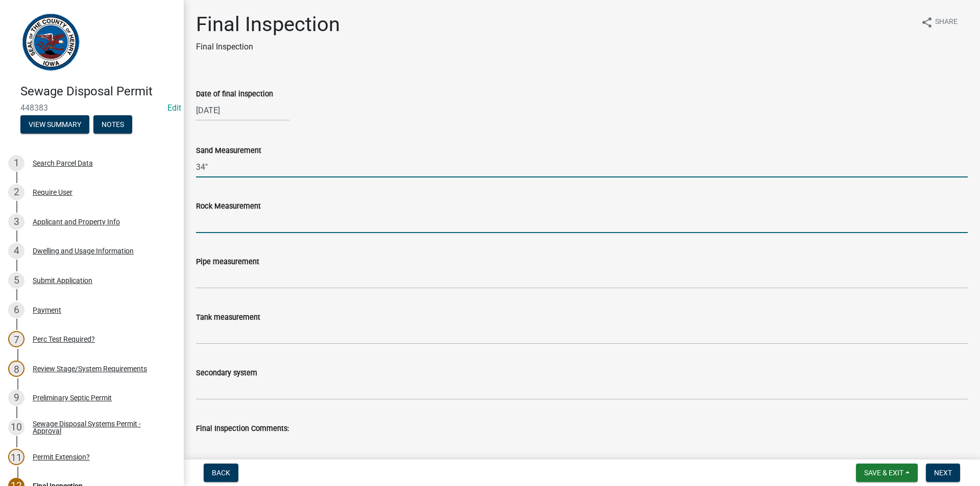
click at [246, 213] on input "Rock Measurement" at bounding box center [581, 222] width 771 height 21
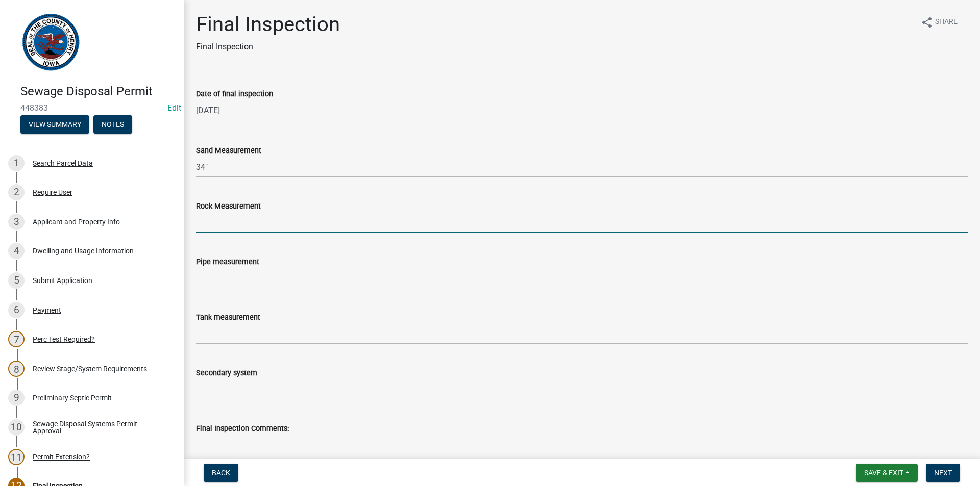
type input "Two 10" Sock tile Collection lines"
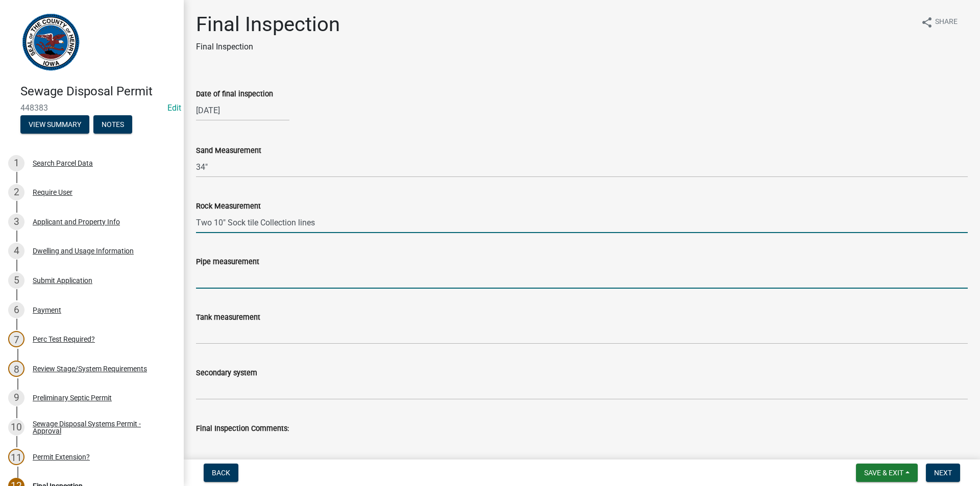
click at [227, 282] on input "Pipe measurement" at bounding box center [581, 278] width 771 height 21
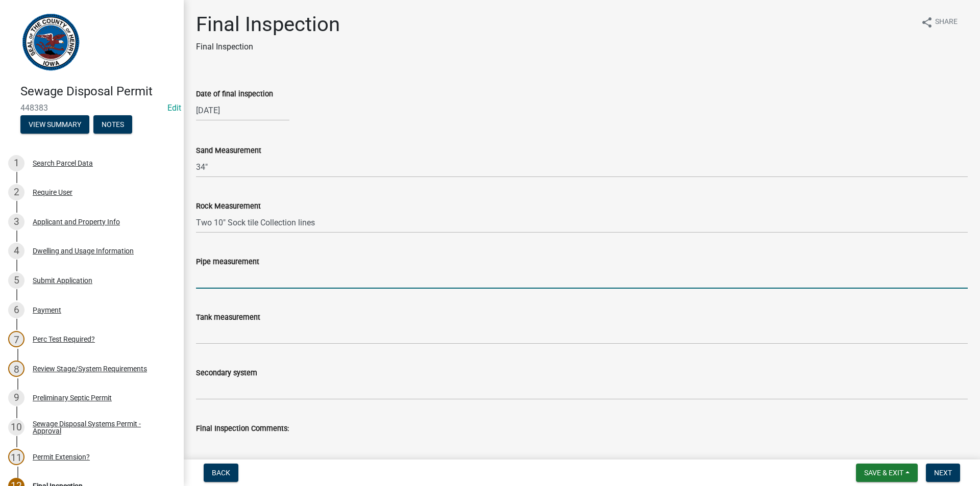
type input "N/A"
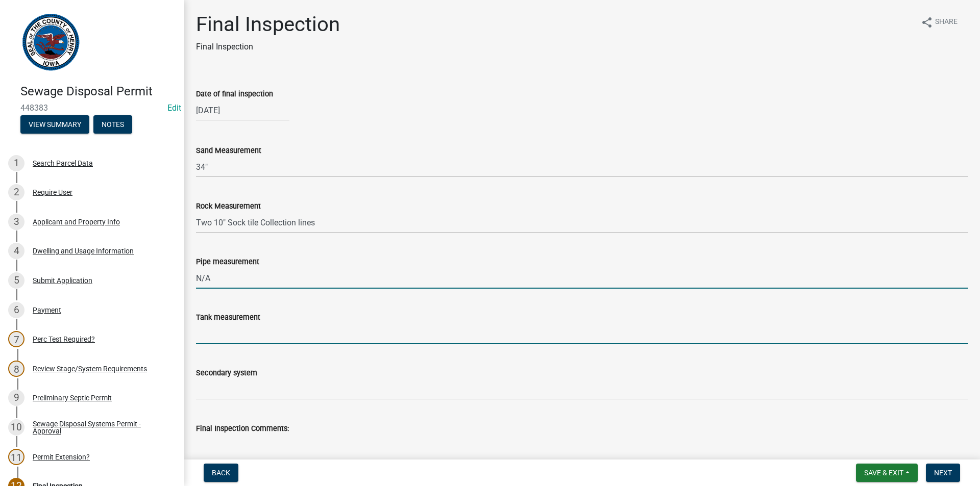
click at [224, 338] on input "Tank measurement" at bounding box center [581, 333] width 771 height 21
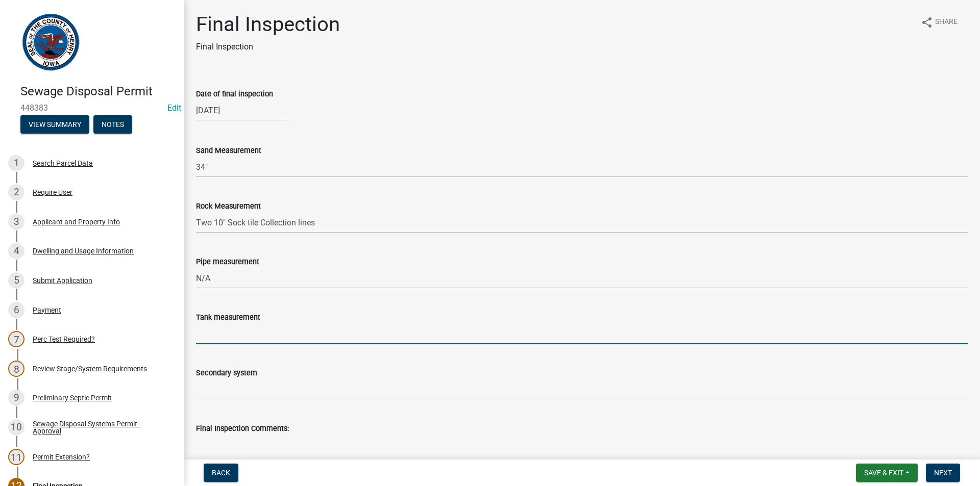
type input "1250 siphon dose"
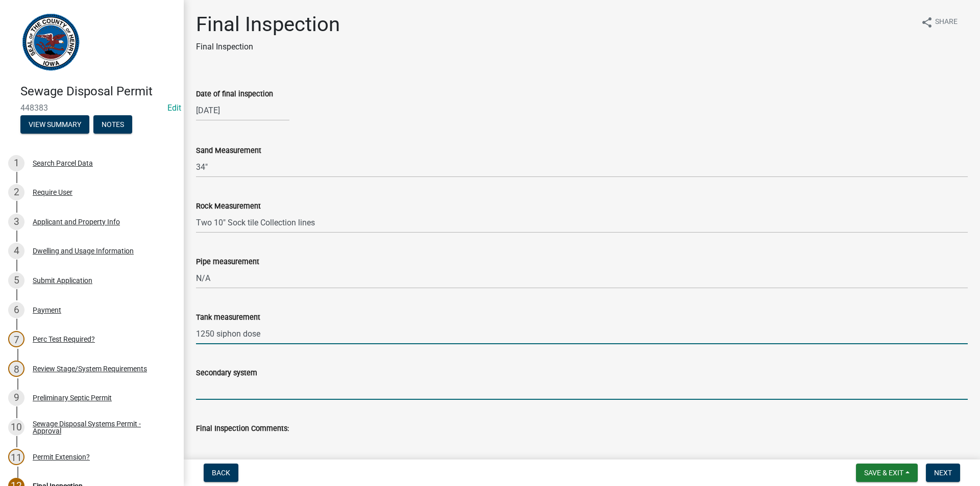
click at [232, 381] on input "Secondary system" at bounding box center [581, 389] width 771 height 21
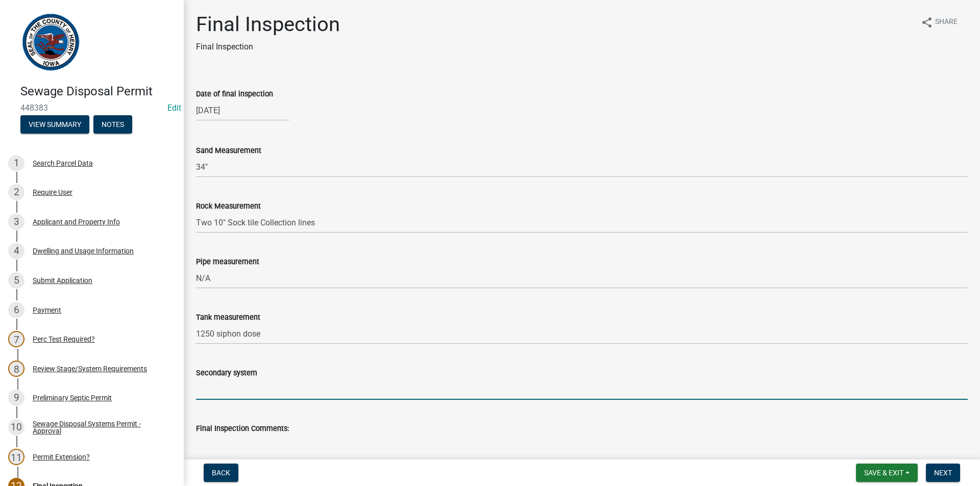
type input "12' x 45' sand filter"
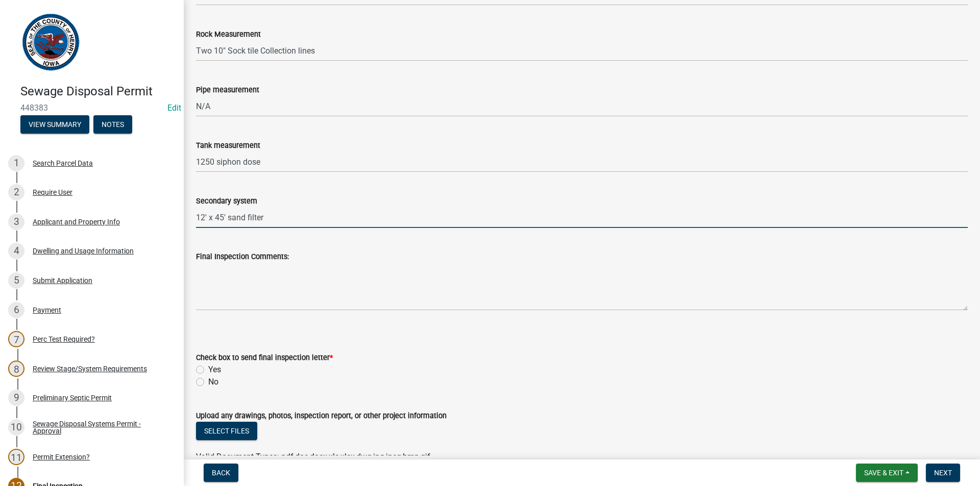
scroll to position [204, 0]
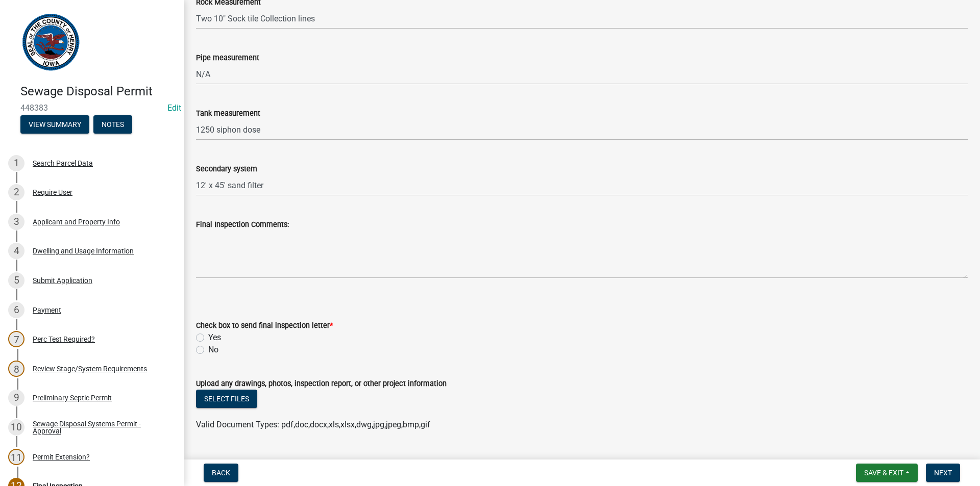
click at [208, 347] on label "No" at bounding box center [213, 350] width 10 height 12
click at [208, 347] on input "No" at bounding box center [211, 347] width 7 height 7
radio input "true"
click at [946, 475] on span "Next" at bounding box center [943, 473] width 18 height 8
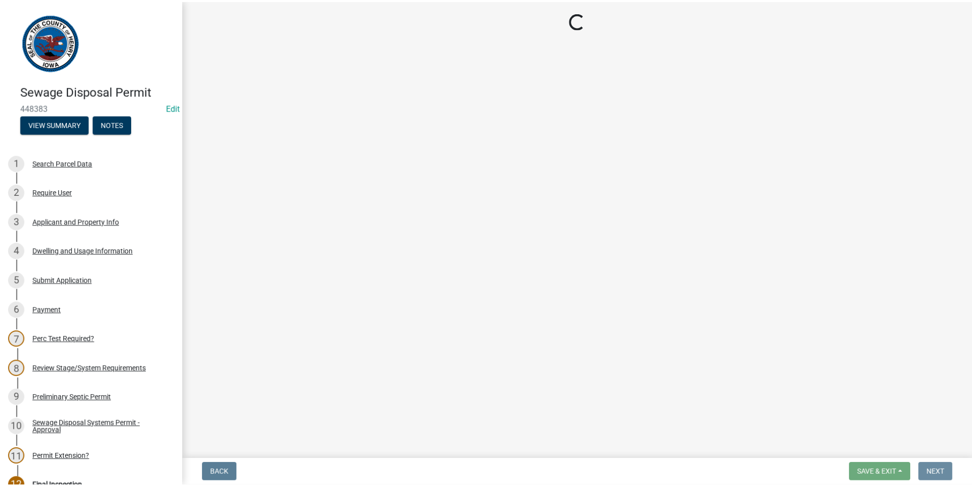
scroll to position [0, 0]
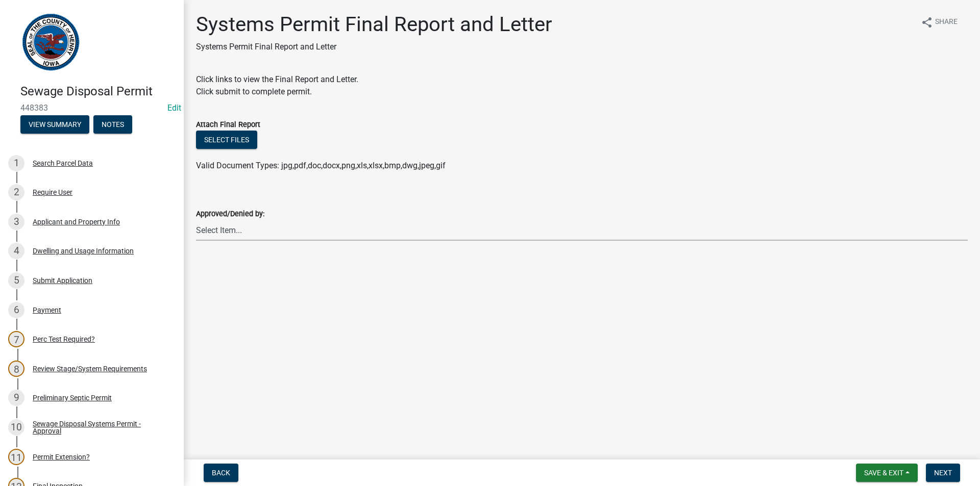
click at [250, 233] on select "Select Item... [PERSON_NAME] [PERSON_NAME]" at bounding box center [581, 230] width 771 height 21
click at [196, 220] on select "Select Item... [PERSON_NAME] [PERSON_NAME]" at bounding box center [581, 230] width 771 height 21
select select "5c99670e-d68f-4230-9f25-35431631f8c6"
click at [937, 469] on span "Next" at bounding box center [943, 473] width 18 height 8
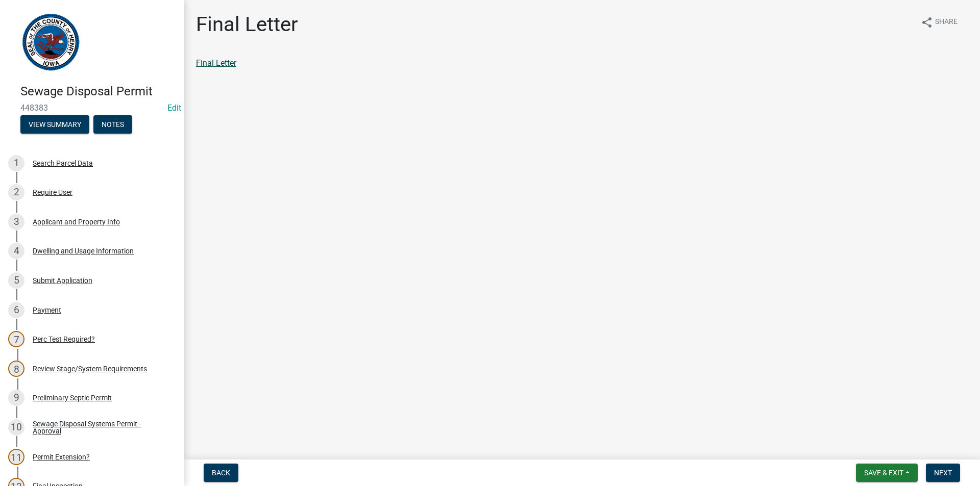
click at [222, 64] on link "Final Letter" at bounding box center [216, 63] width 40 height 10
click at [941, 473] on span "Next" at bounding box center [943, 473] width 18 height 8
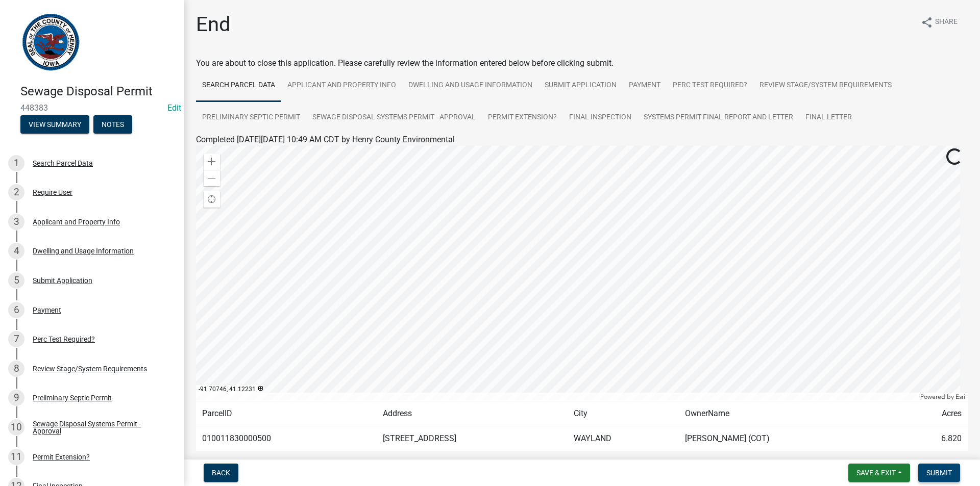
click at [928, 472] on span "Submit" at bounding box center [939, 473] width 26 height 8
